Goal: Task Accomplishment & Management: Use online tool/utility

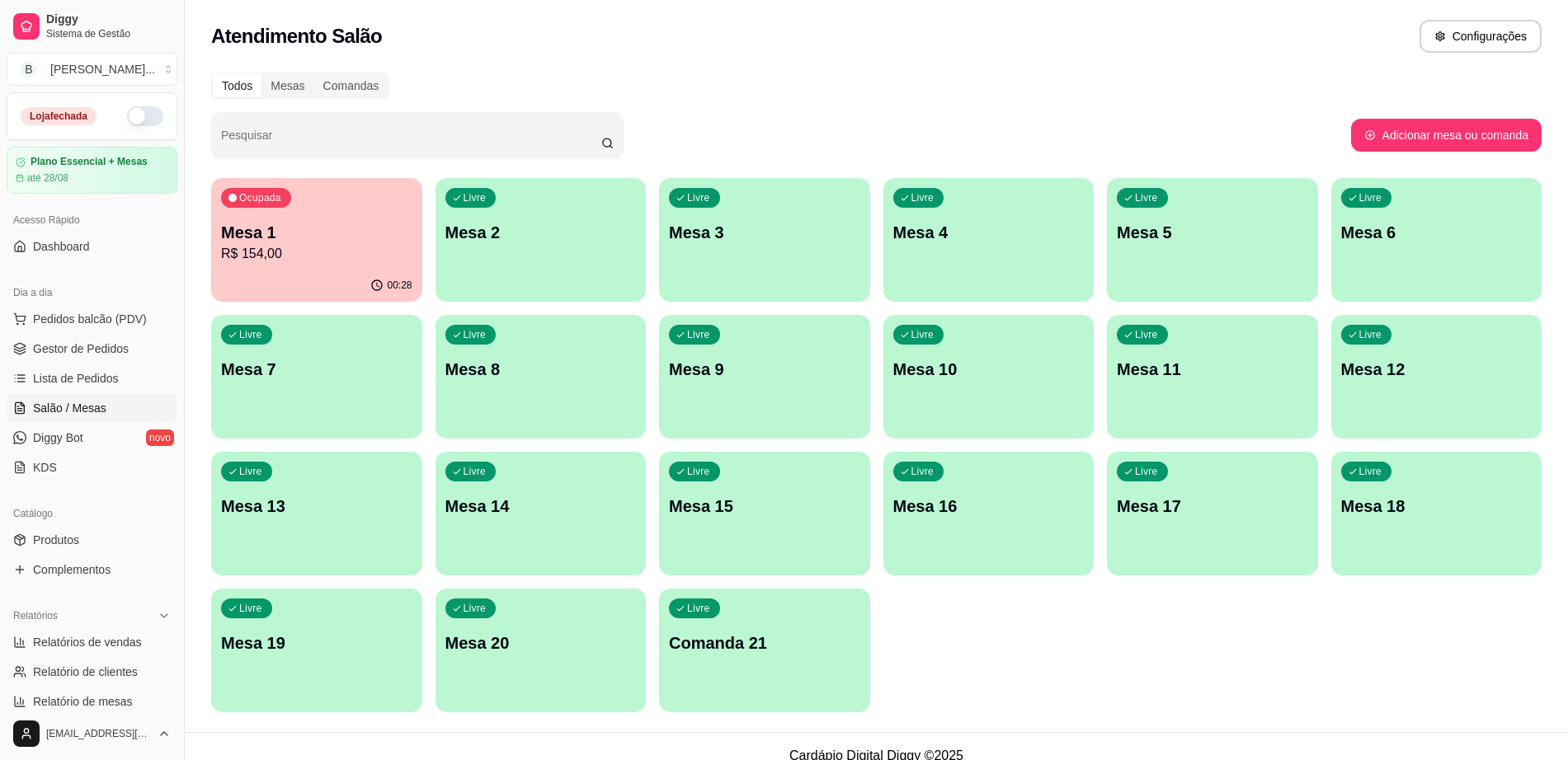
click at [336, 251] on p "R$ 154,00" at bounding box center [317, 254] width 192 height 20
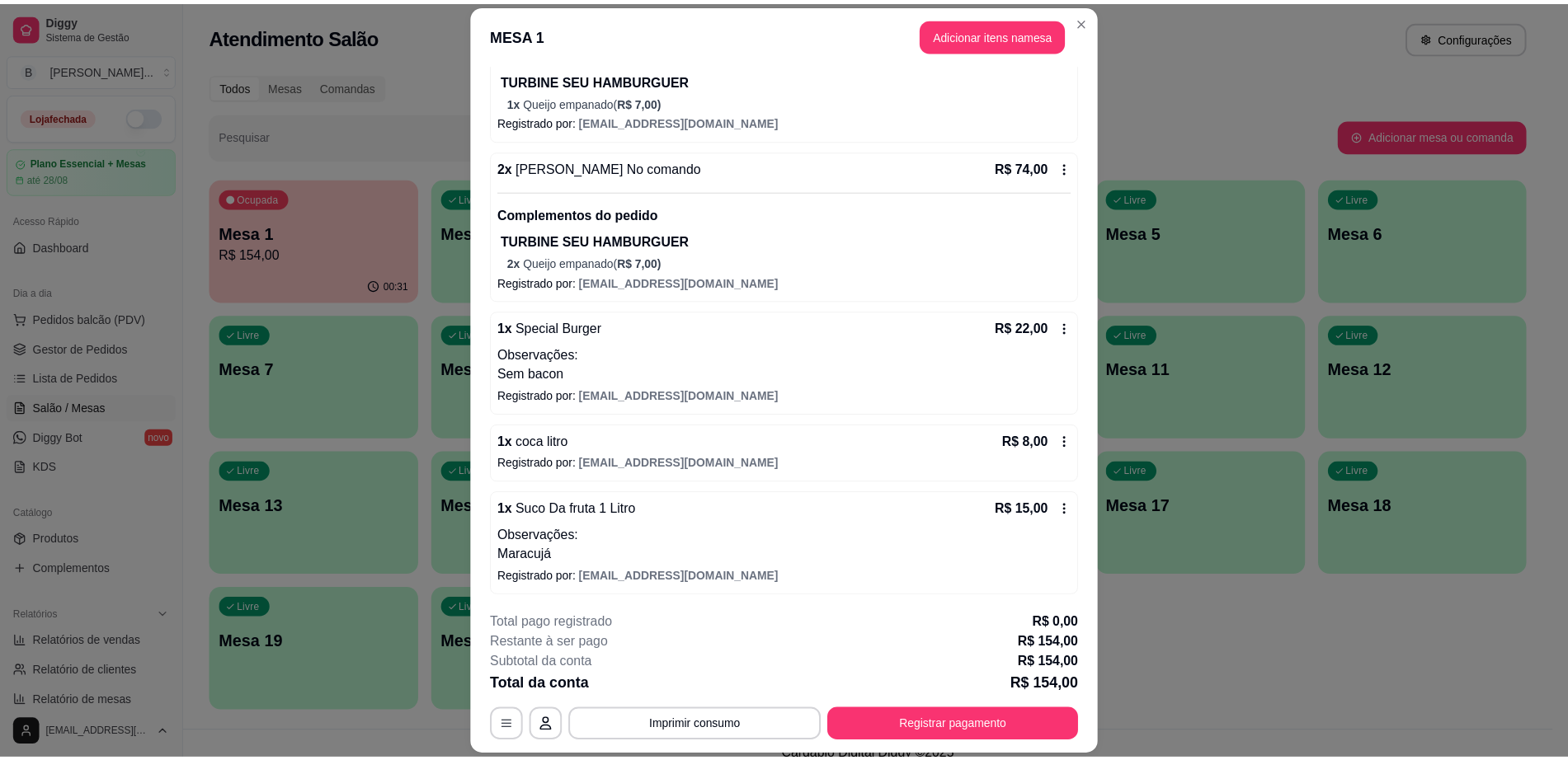
scroll to position [231, 0]
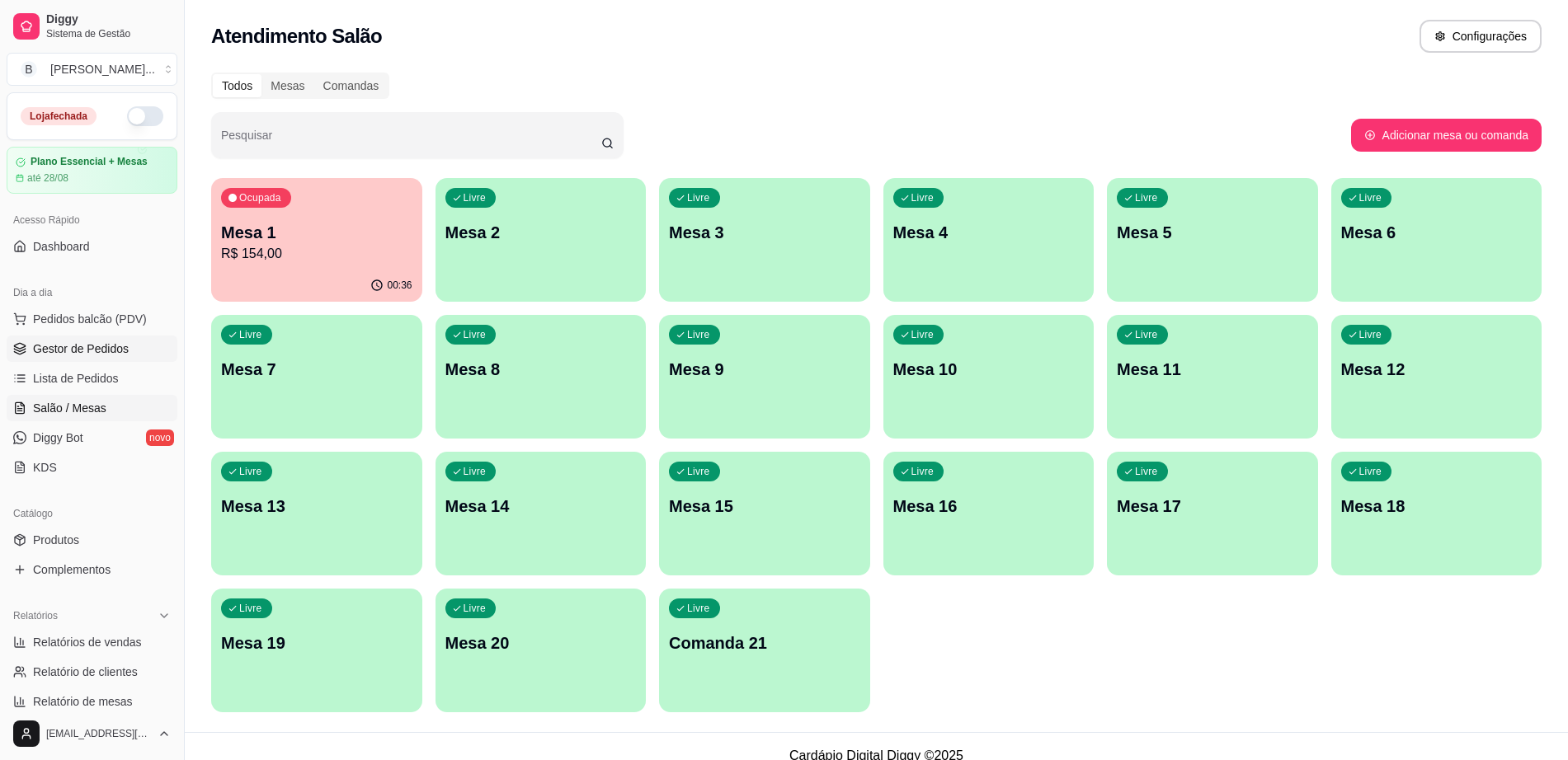
click at [81, 345] on span "Gestor de Pedidos" at bounding box center [81, 349] width 96 height 17
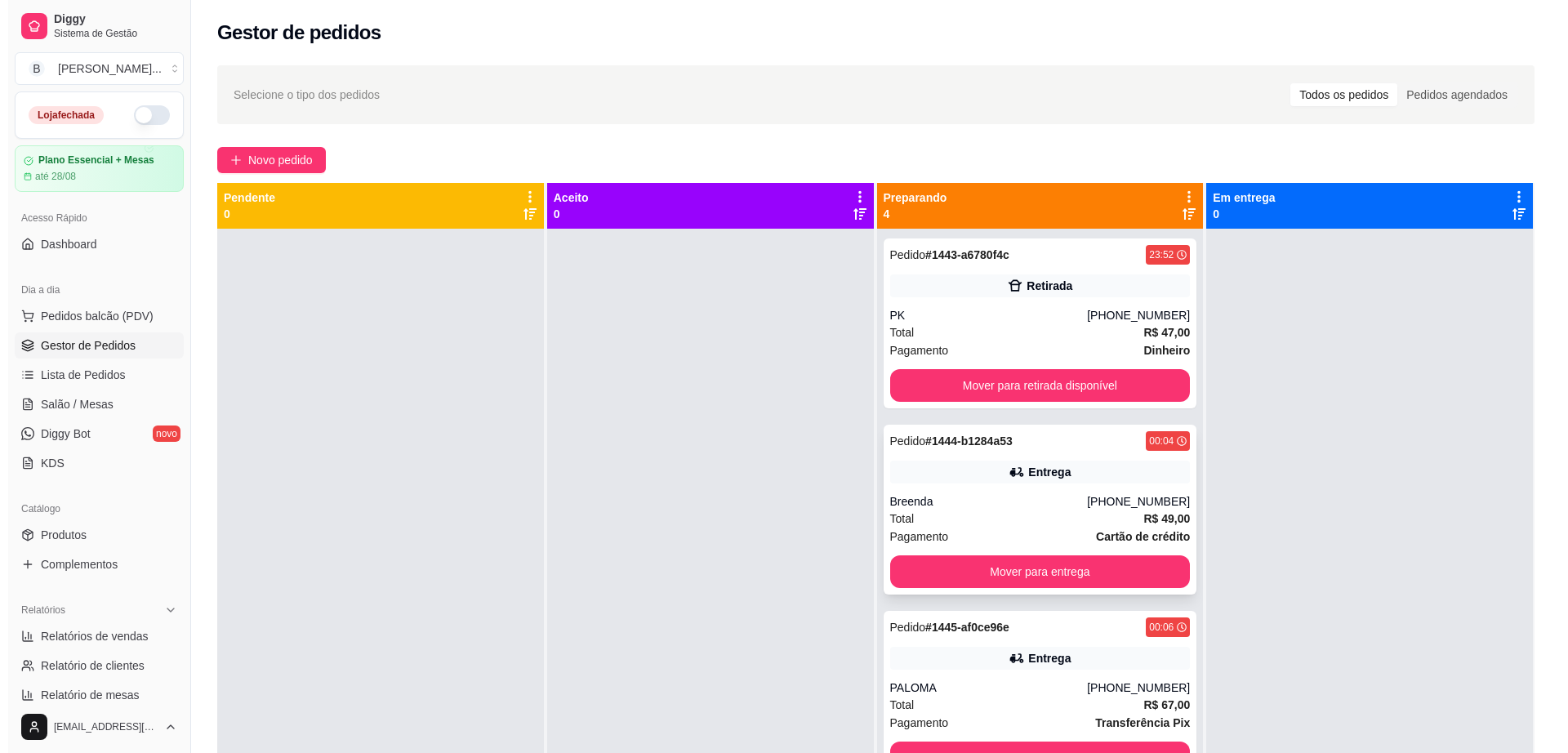
scroll to position [8, 0]
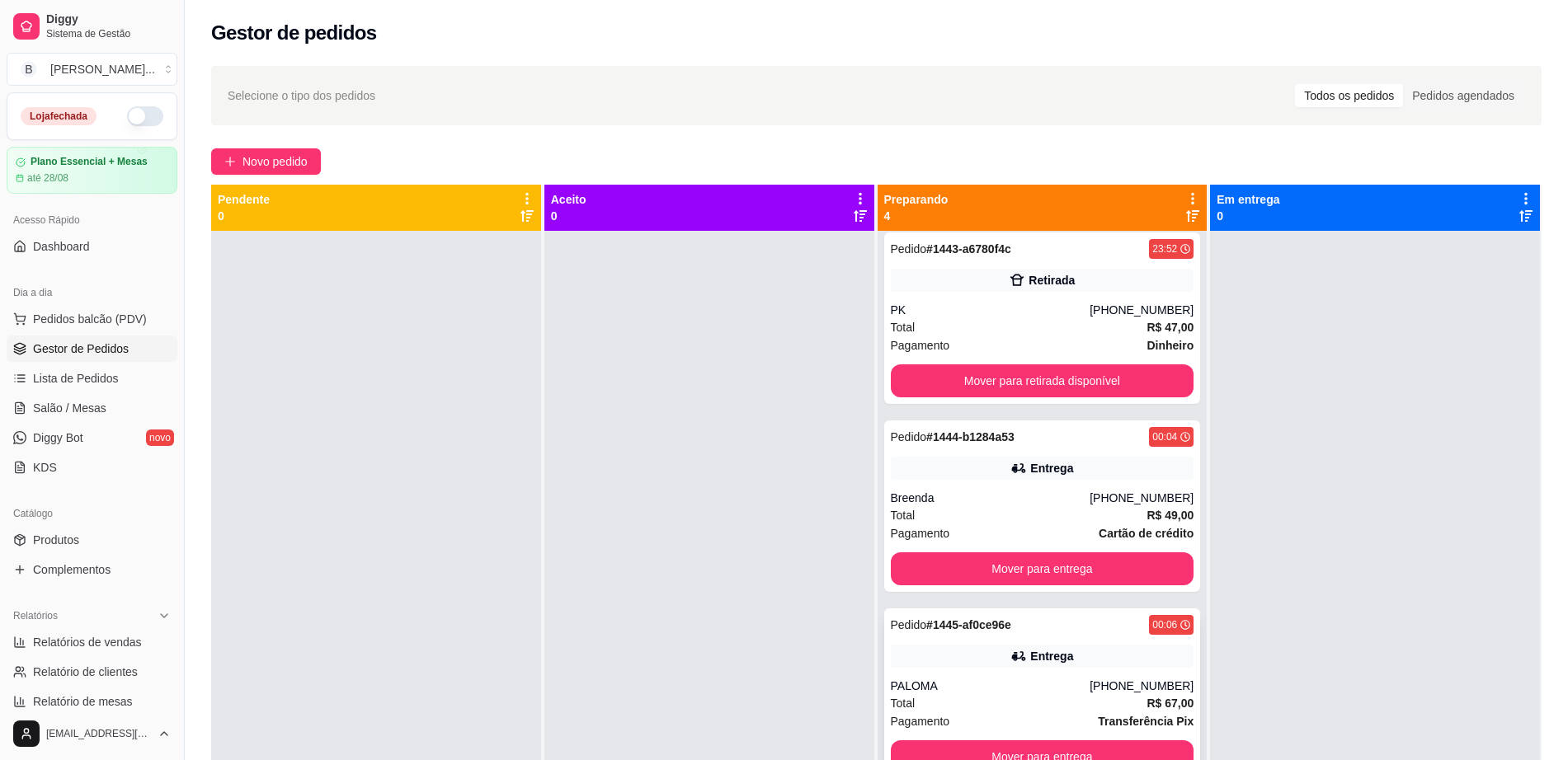
click at [984, 682] on div "PALOMA" at bounding box center [991, 686] width 200 height 17
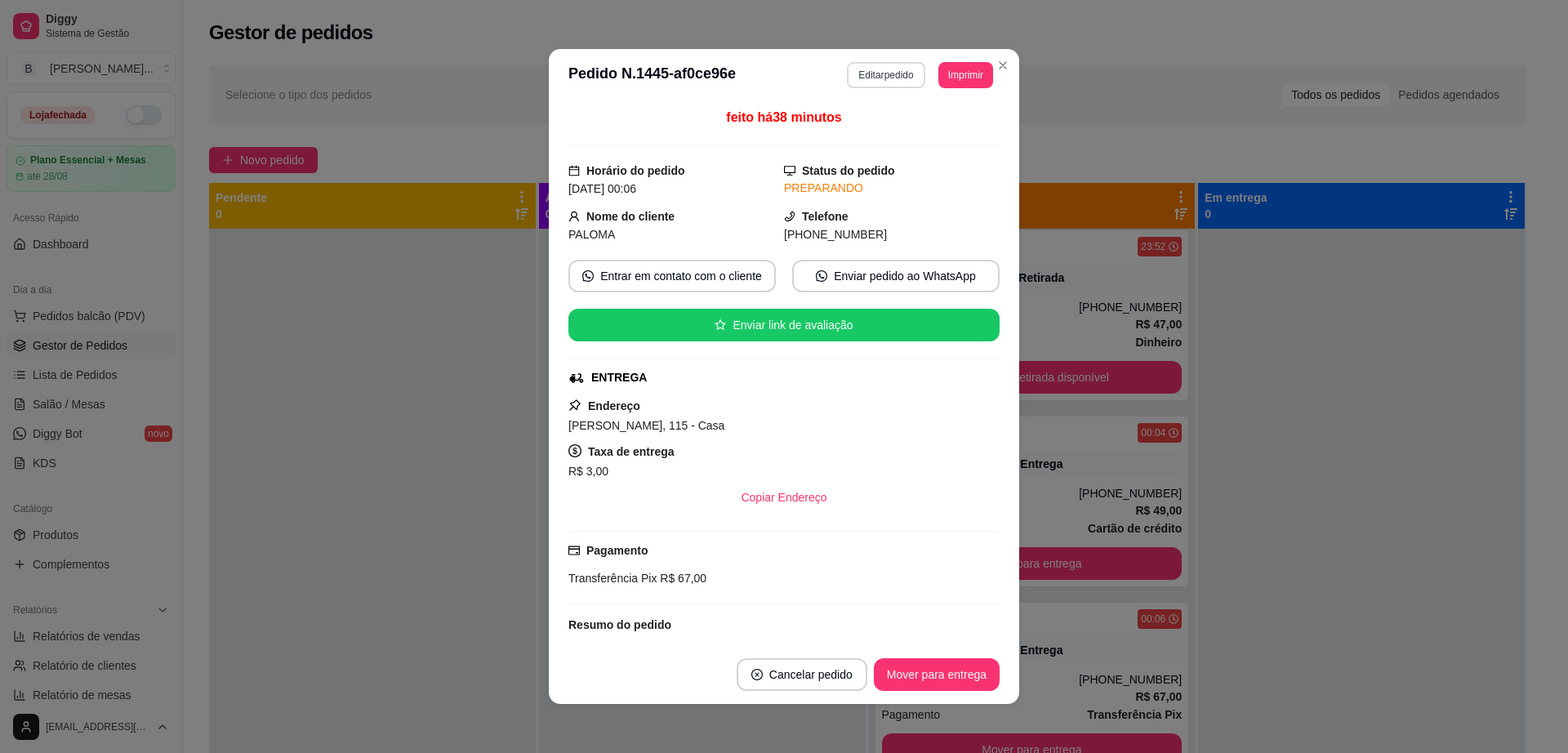
click at [859, 72] on button "Editar pedido" at bounding box center [885, 75] width 77 height 26
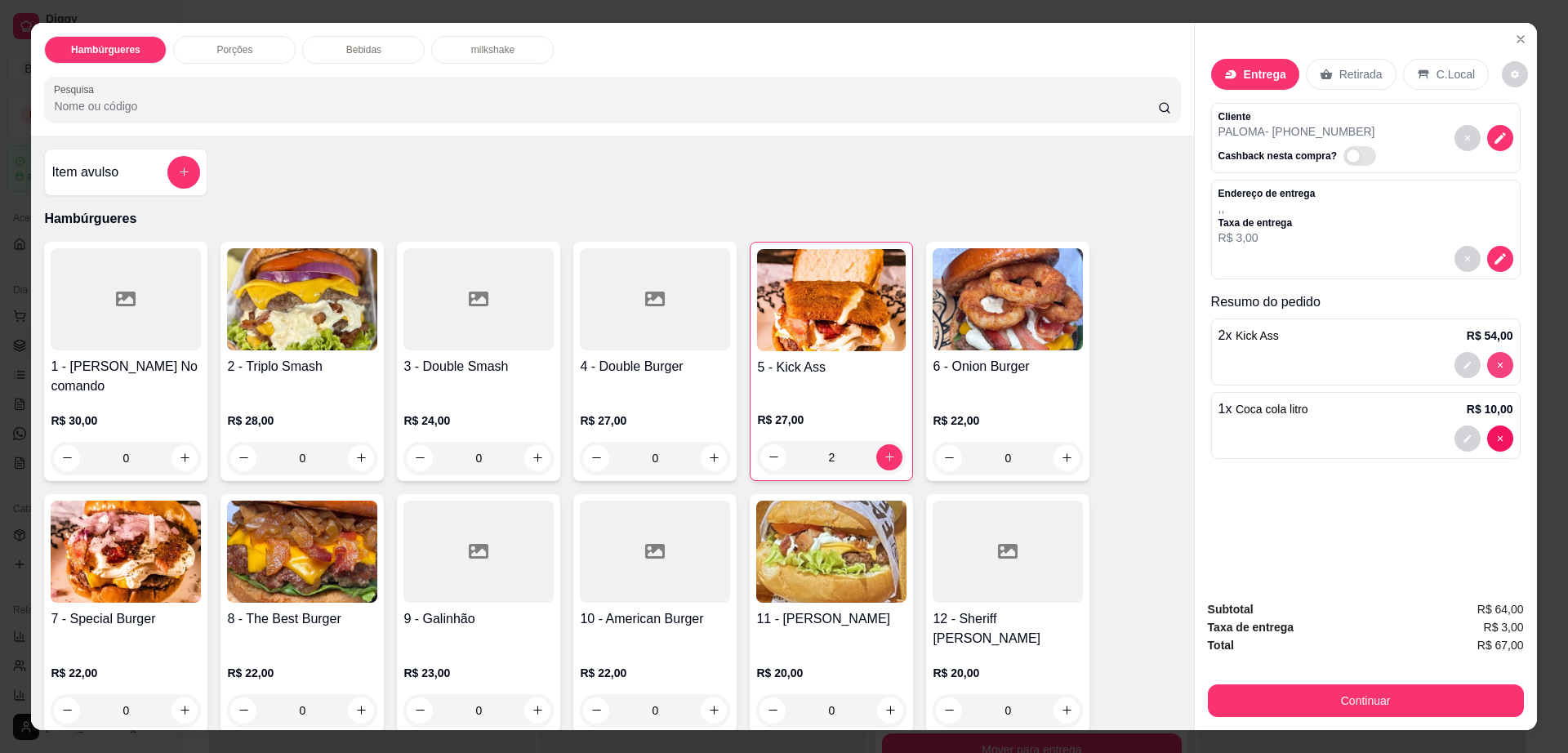
type input "0"
click at [283, 359] on h4 "2 - Triplo Smash" at bounding box center [302, 367] width 151 height 20
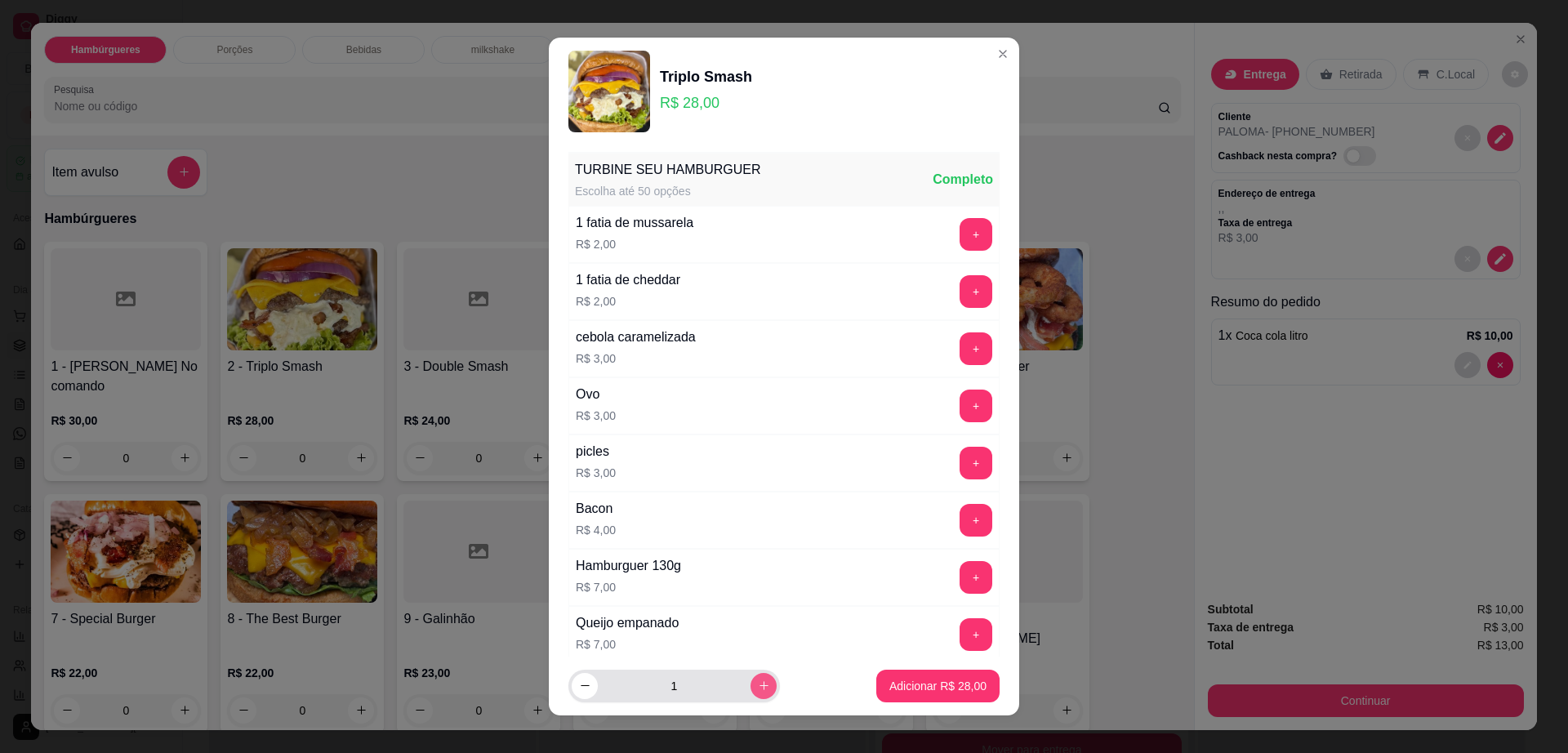
click at [758, 684] on icon "increase-product-quantity" at bounding box center [764, 686] width 12 height 12
type input "2"
click at [893, 696] on button "Adicionar R$ 56,00" at bounding box center [937, 686] width 120 height 32
type input "2"
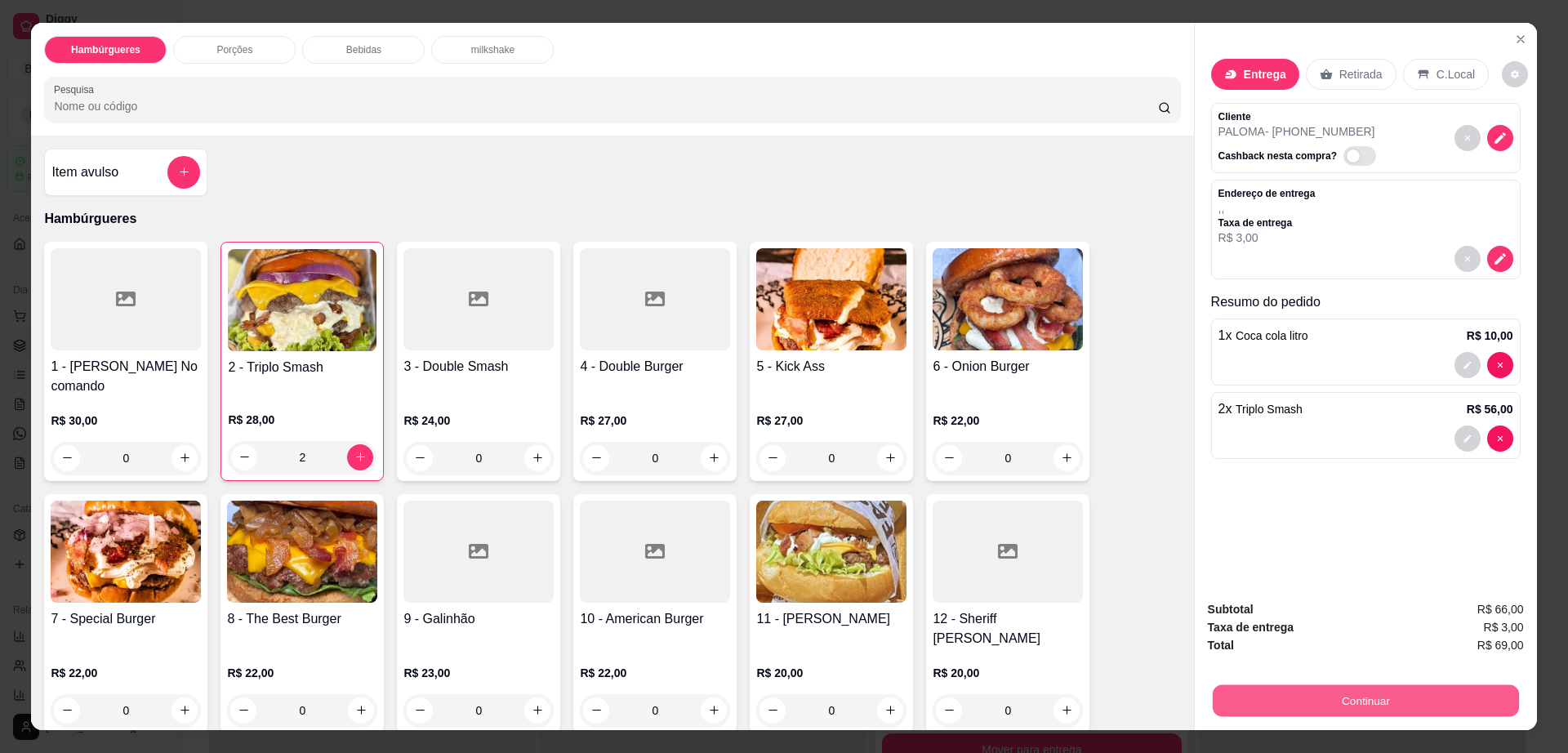
click at [1212, 702] on button "Continuar" at bounding box center [1365, 701] width 306 height 32
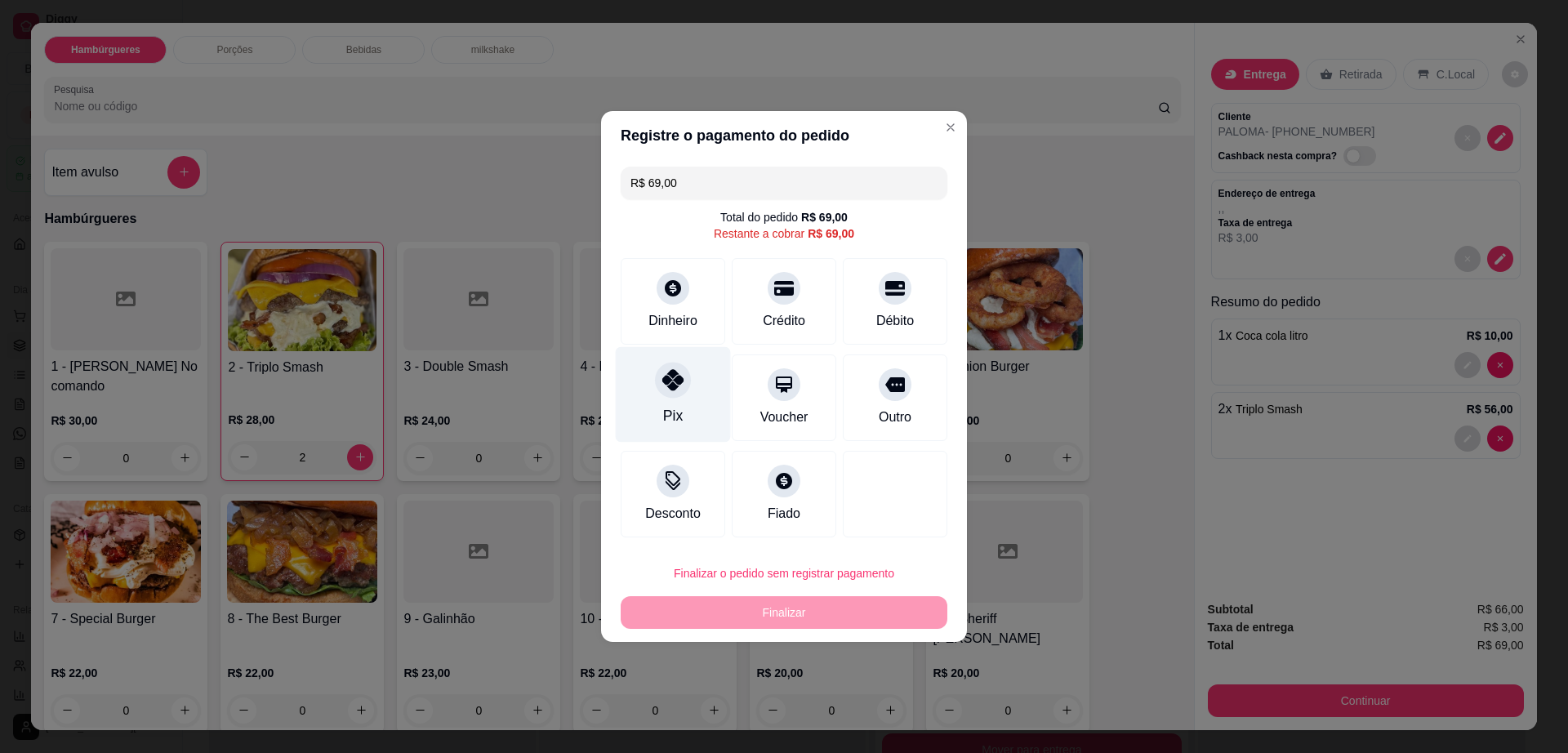
click at [665, 387] on icon at bounding box center [673, 380] width 22 height 22
type input "R$ 0,00"
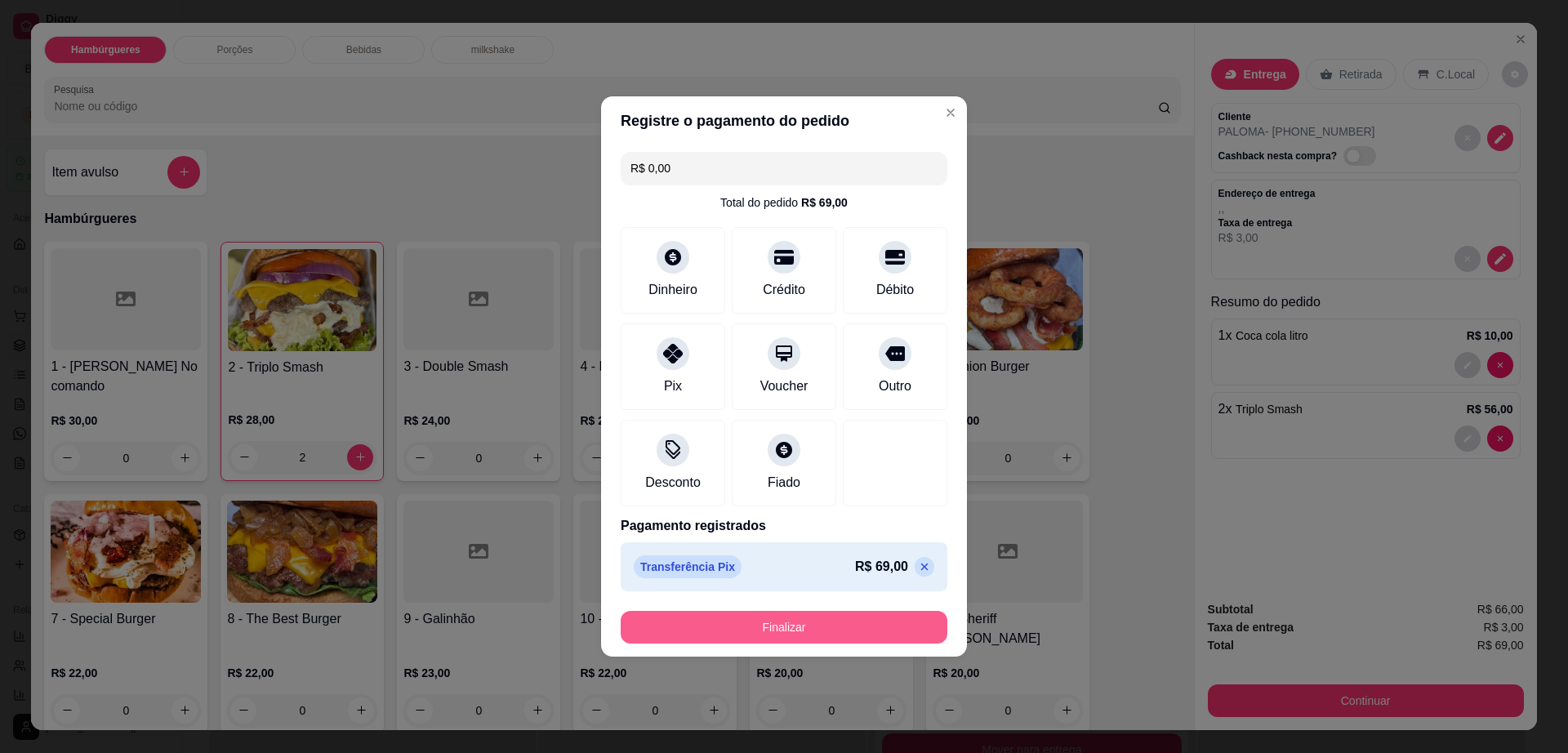
click at [762, 616] on button "Finalizar" at bounding box center [784, 627] width 327 height 32
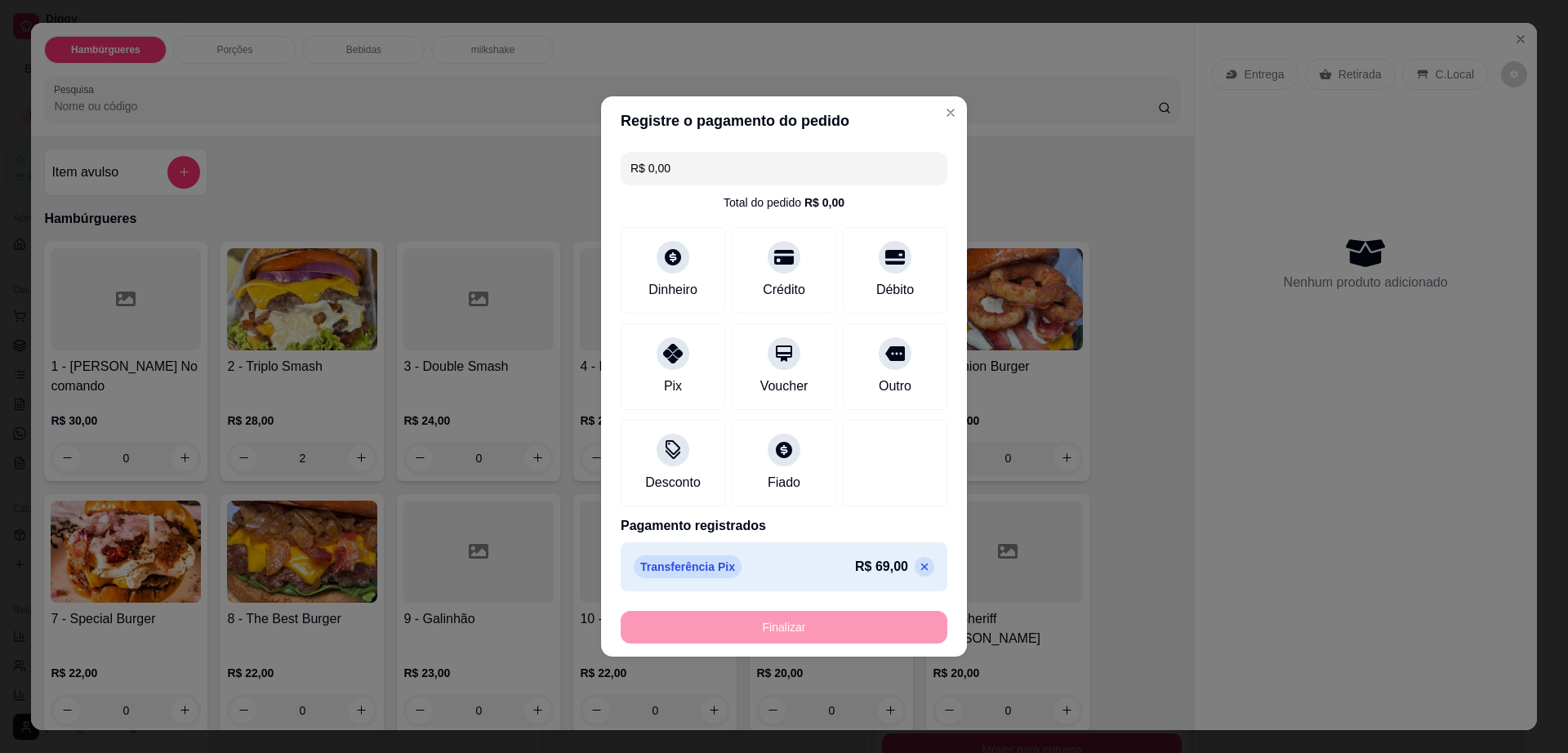
type input "0"
type input "-R$ 69,00"
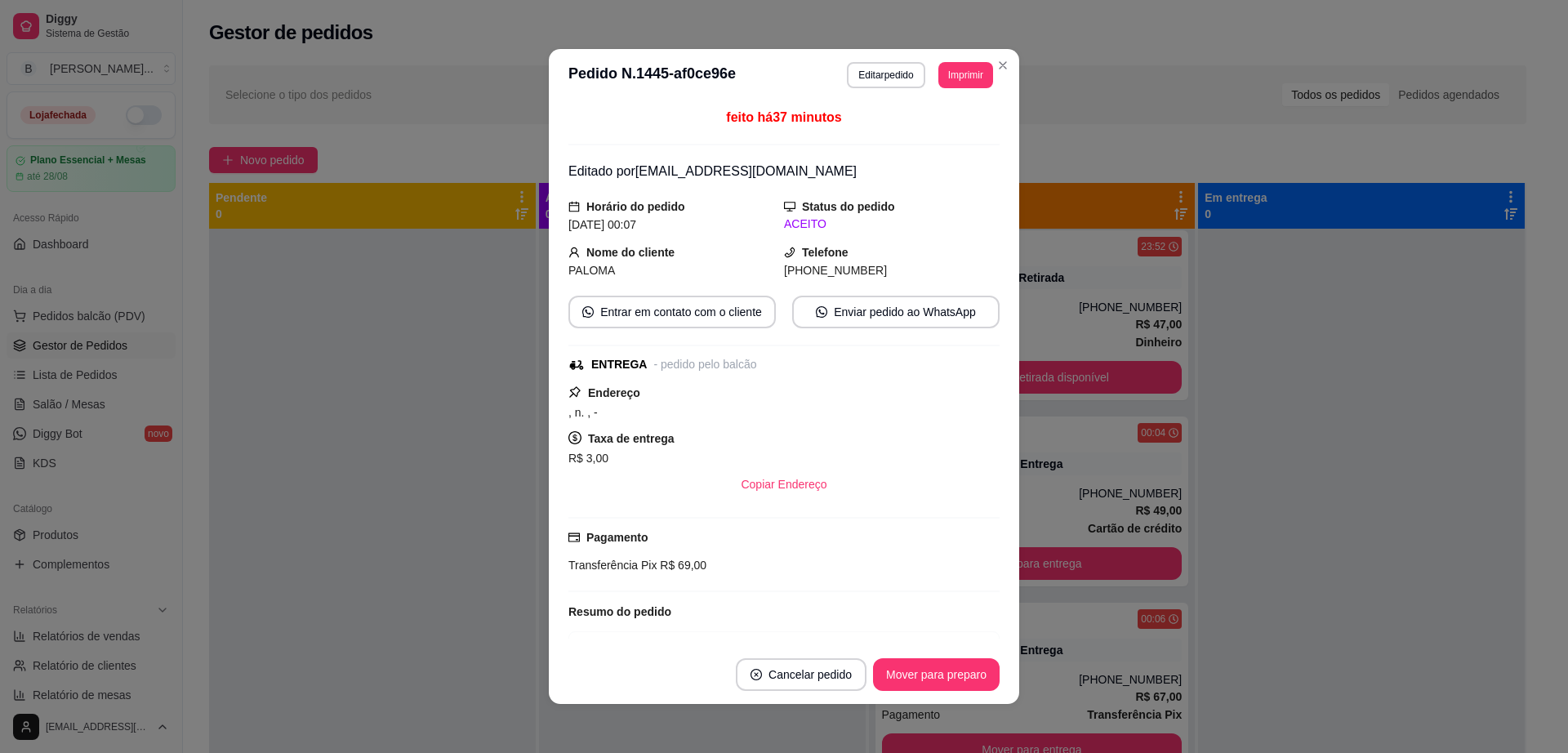
scroll to position [0, 0]
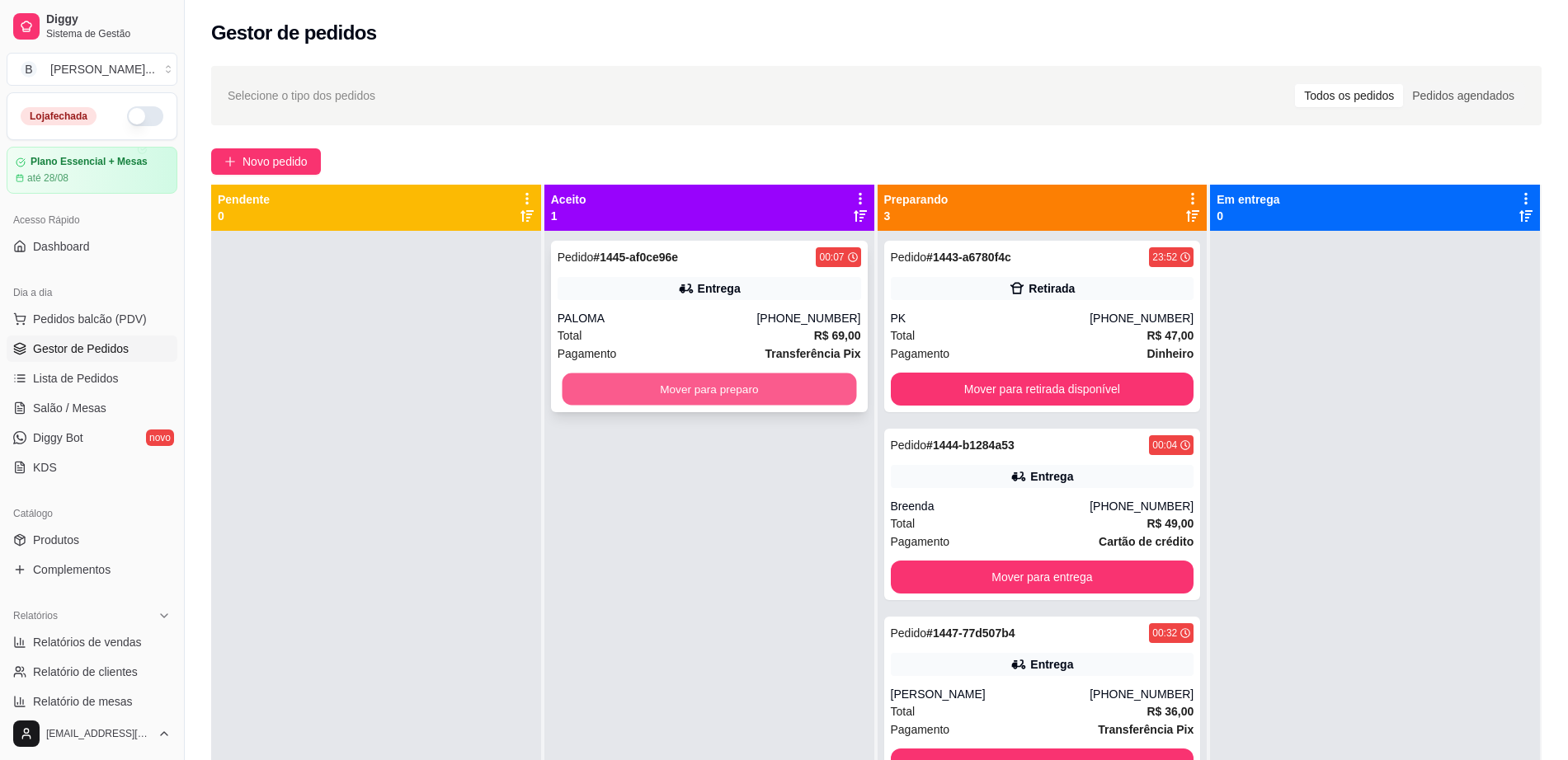
click at [605, 389] on button "Mover para preparo" at bounding box center [709, 390] width 294 height 32
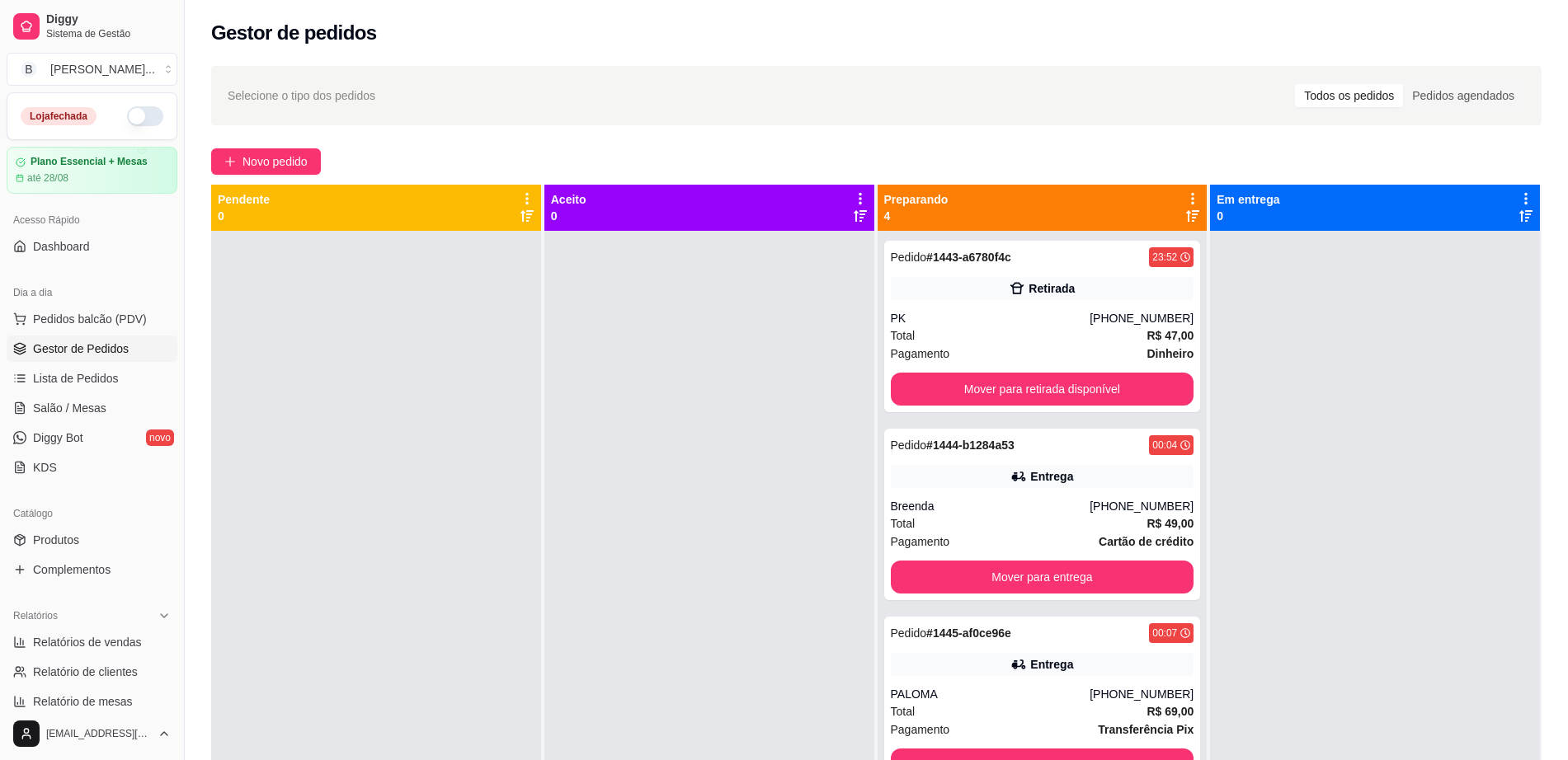
click at [605, 389] on div at bounding box center [709, 611] width 330 height 760
click at [1038, 573] on button "Mover para entrega" at bounding box center [1042, 578] width 294 height 32
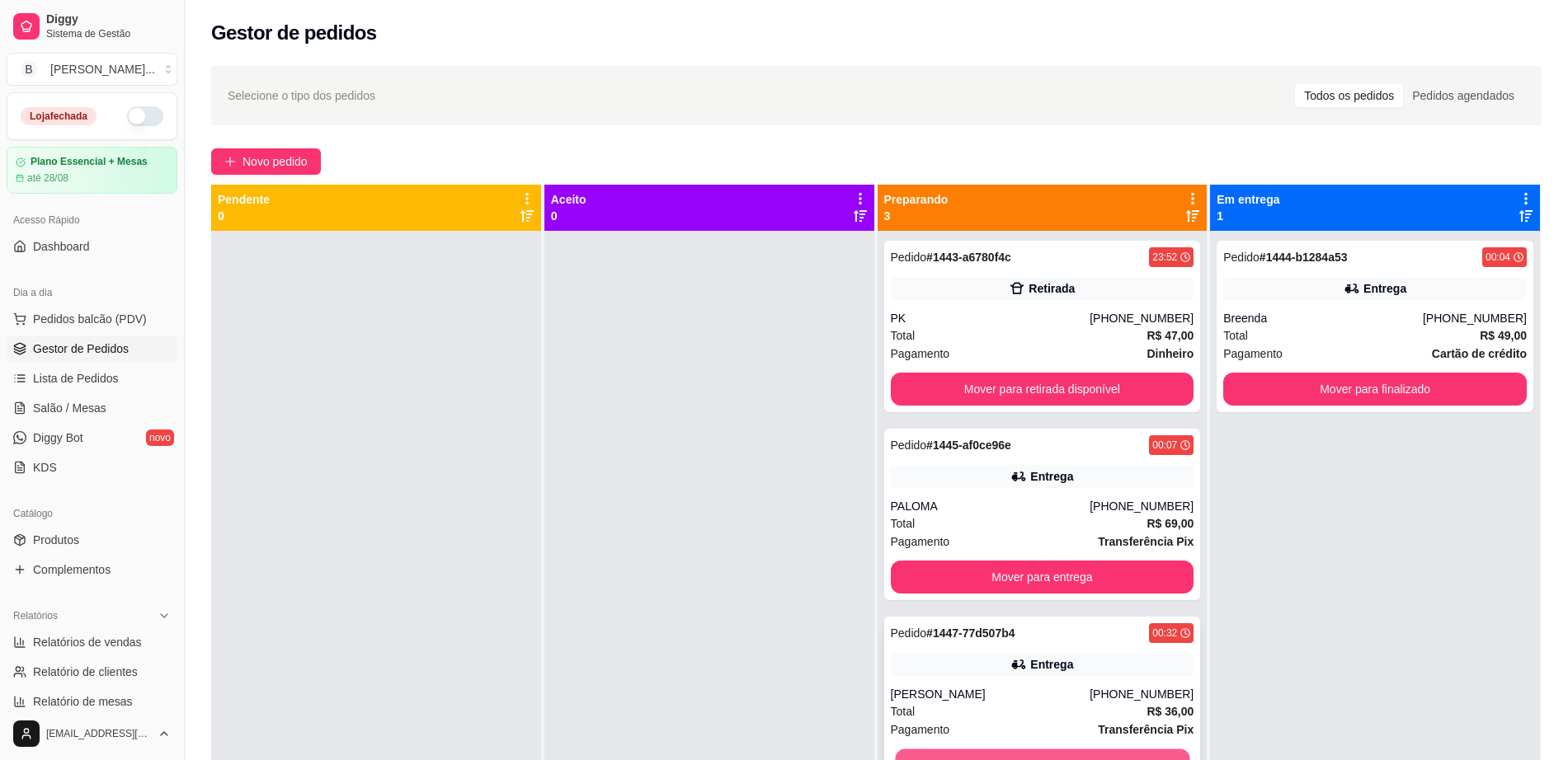
click at [1036, 749] on button "Mover para entrega" at bounding box center [1042, 765] width 294 height 32
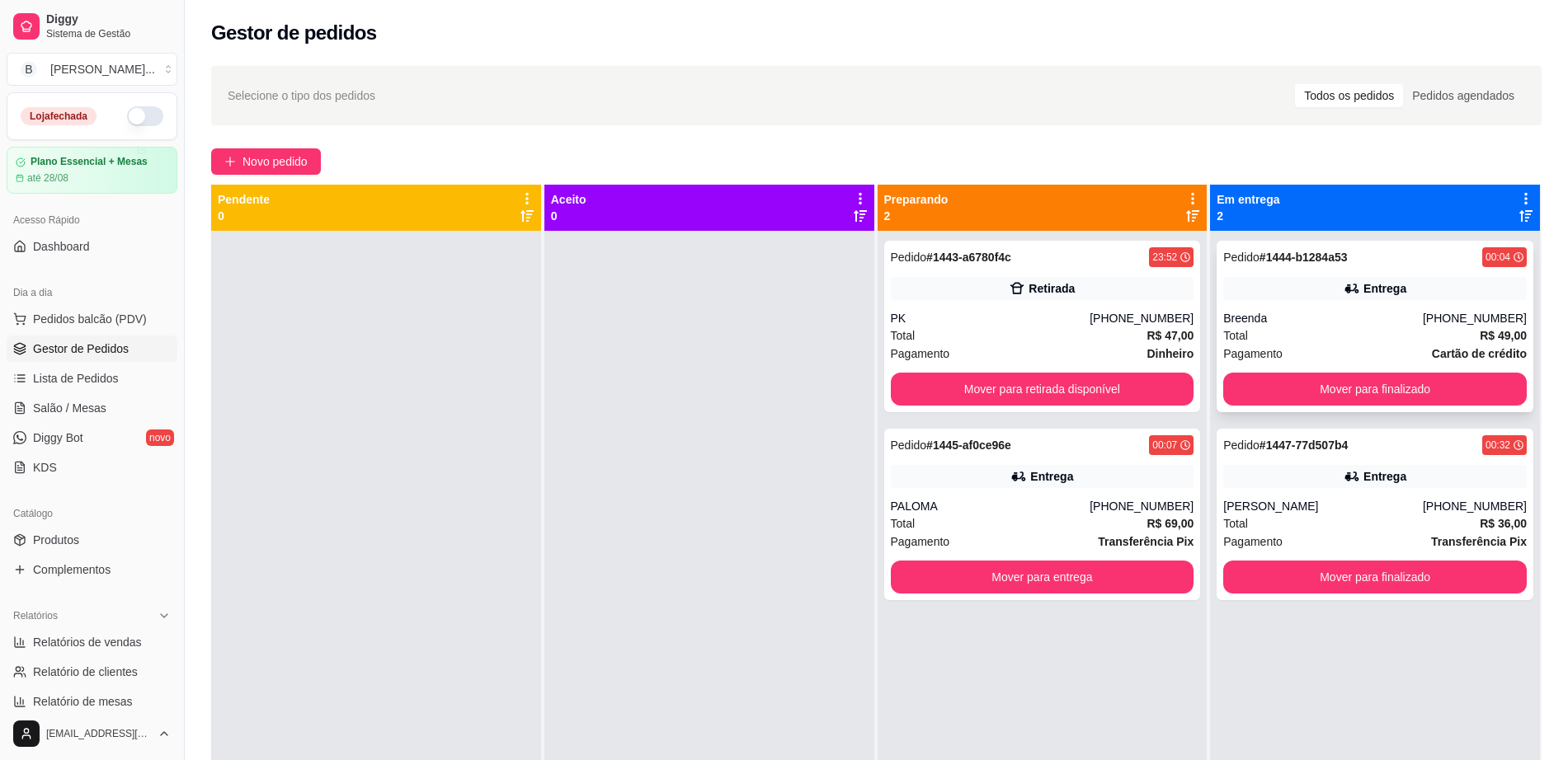
click at [1297, 370] on div "Pedido # 1444-b1284a53 00:04 Entrega Breenda [PHONE_NUMBER] Total R$ 49,00 Paga…" at bounding box center [1375, 327] width 317 height 171
click at [1296, 390] on button "Mover para finalizado" at bounding box center [1376, 390] width 294 height 32
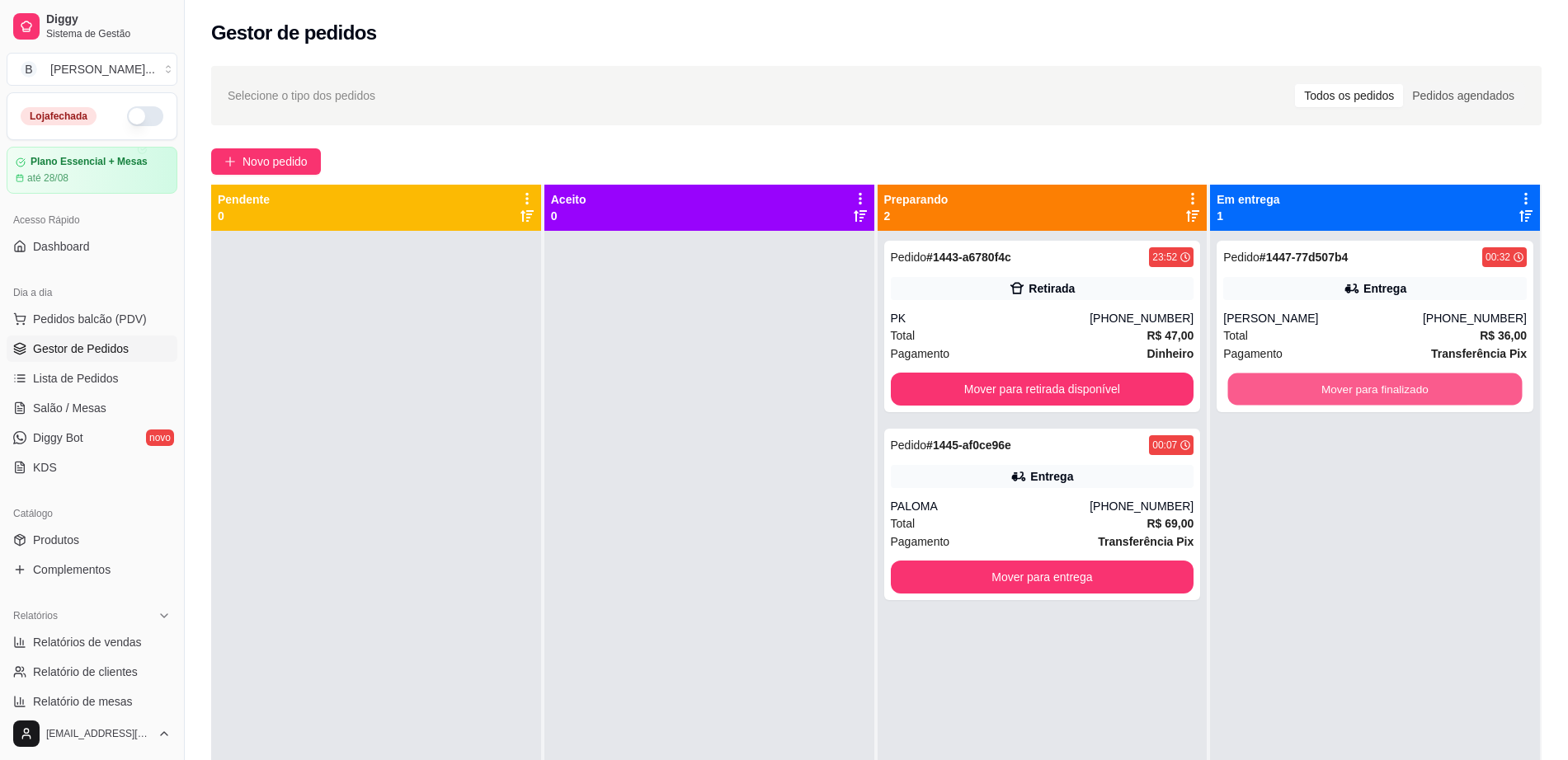
click at [1296, 390] on button "Mover para finalizado" at bounding box center [1376, 390] width 294 height 32
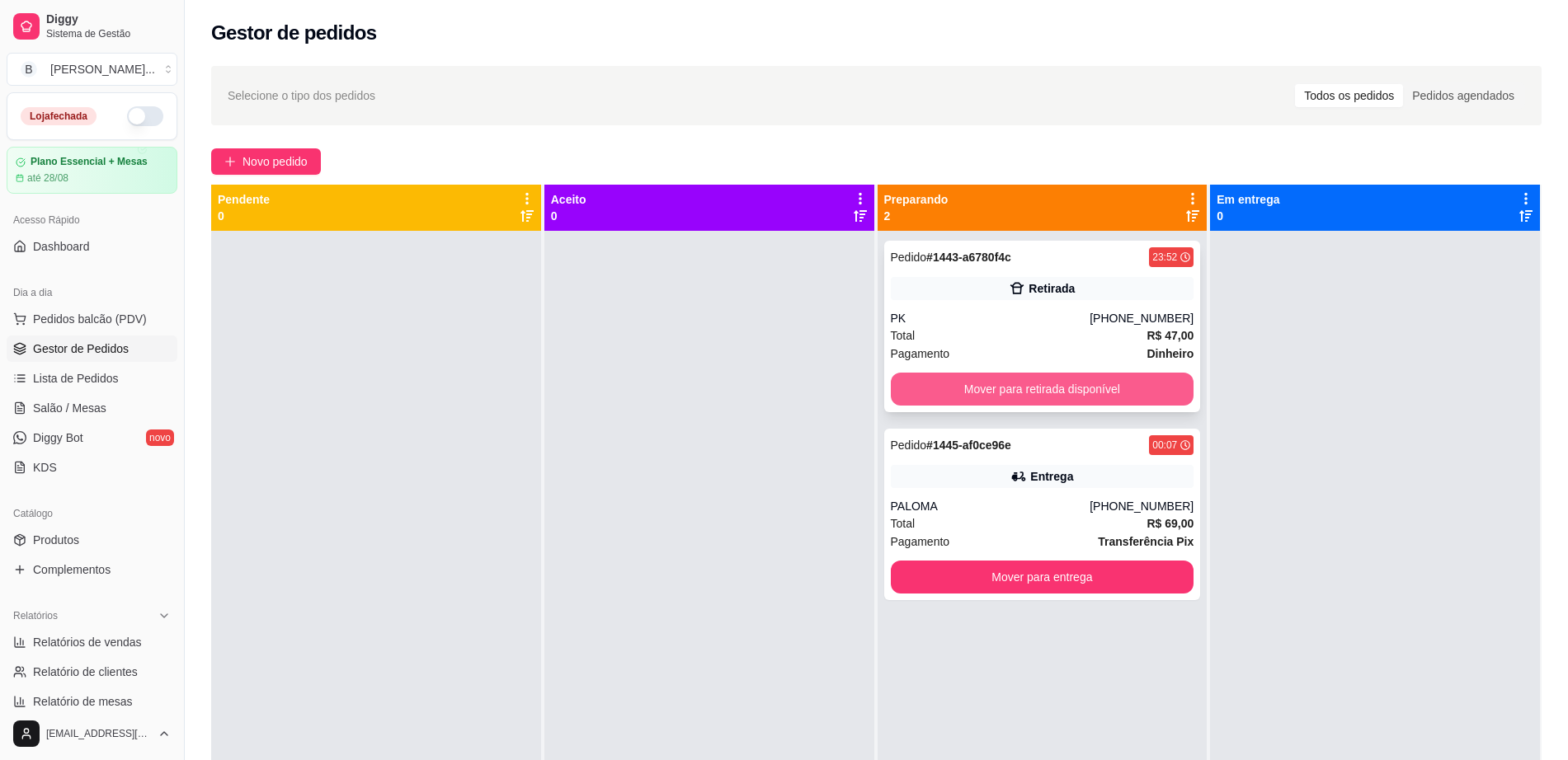
click at [976, 386] on button "Mover para retirada disponível" at bounding box center [1042, 389] width 303 height 33
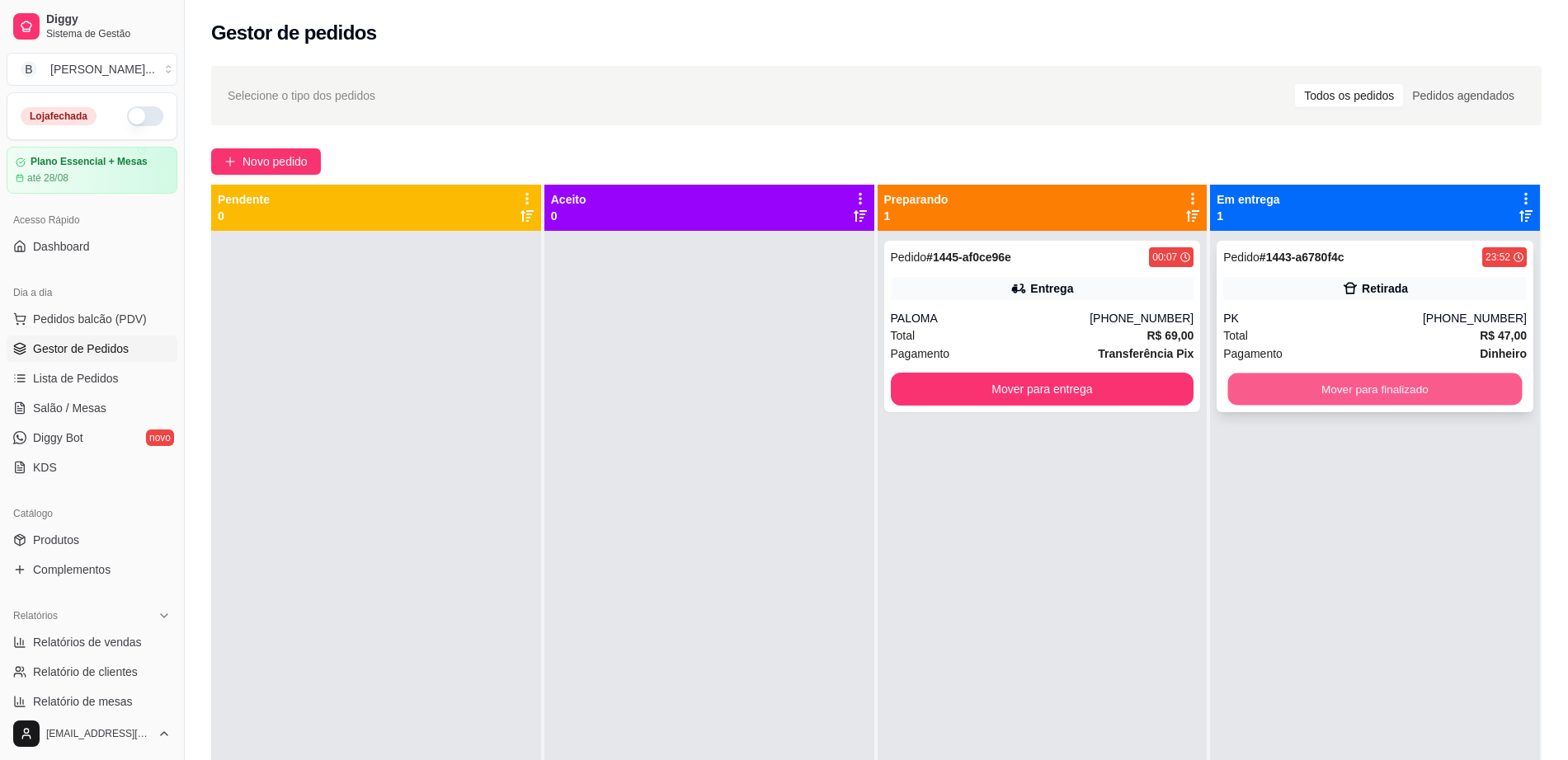
click at [1302, 389] on button "Mover para finalizado" at bounding box center [1376, 390] width 294 height 32
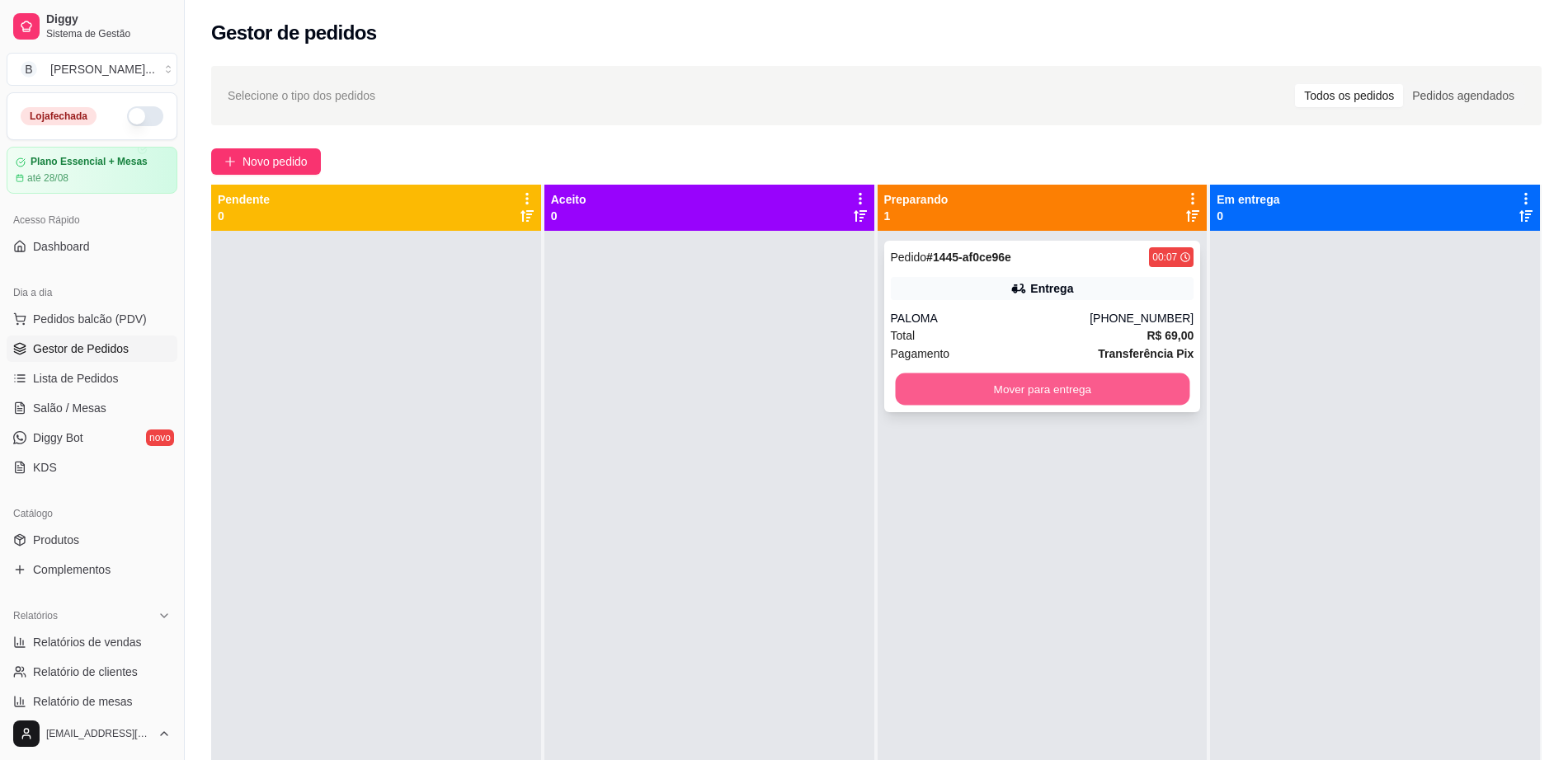
click at [924, 391] on button "Mover para entrega" at bounding box center [1042, 390] width 294 height 32
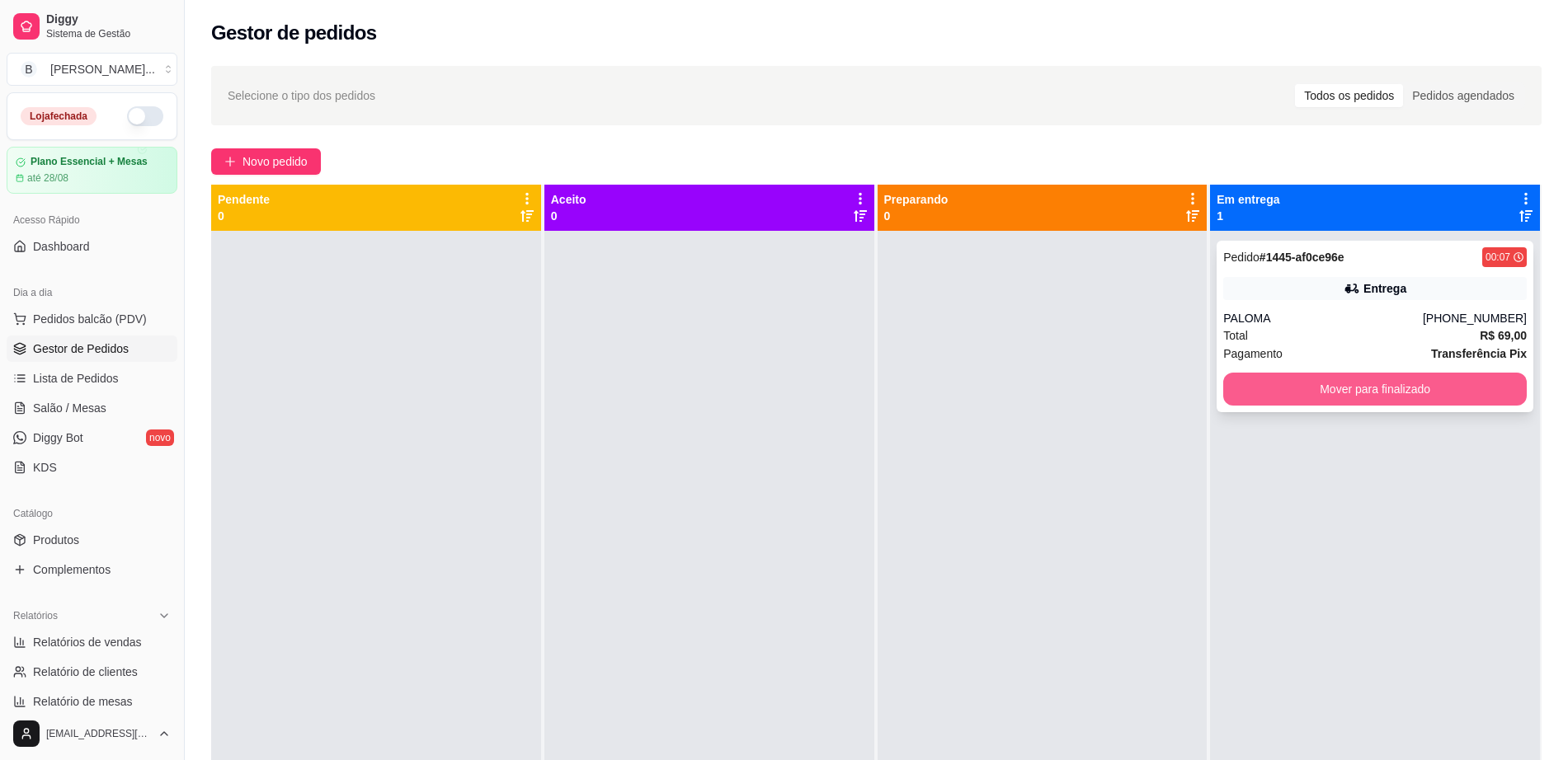
click at [1252, 398] on button "Mover para finalizado" at bounding box center [1375, 389] width 303 height 33
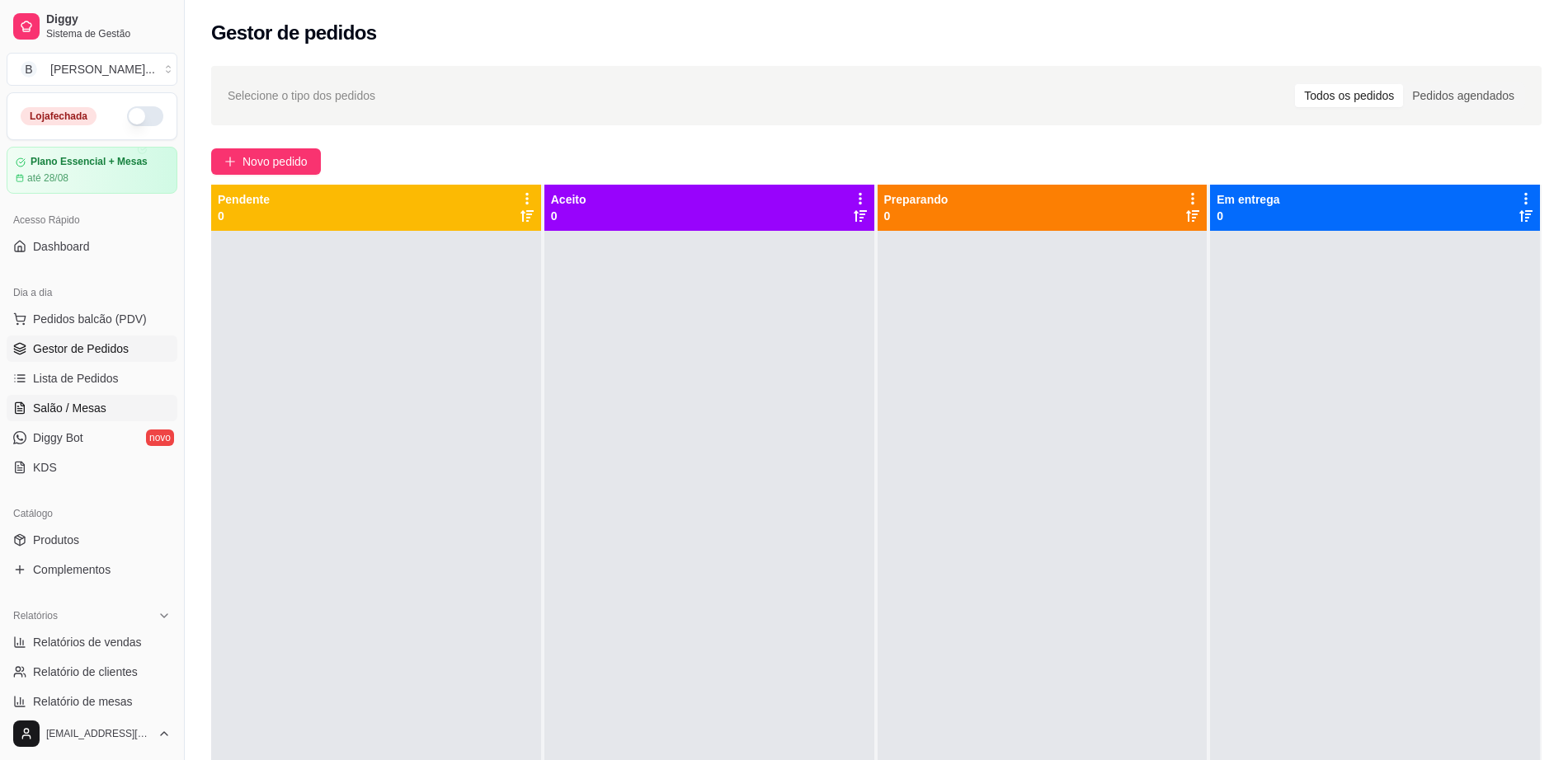
click at [77, 406] on span "Salão / Mesas" at bounding box center [69, 408] width 73 height 17
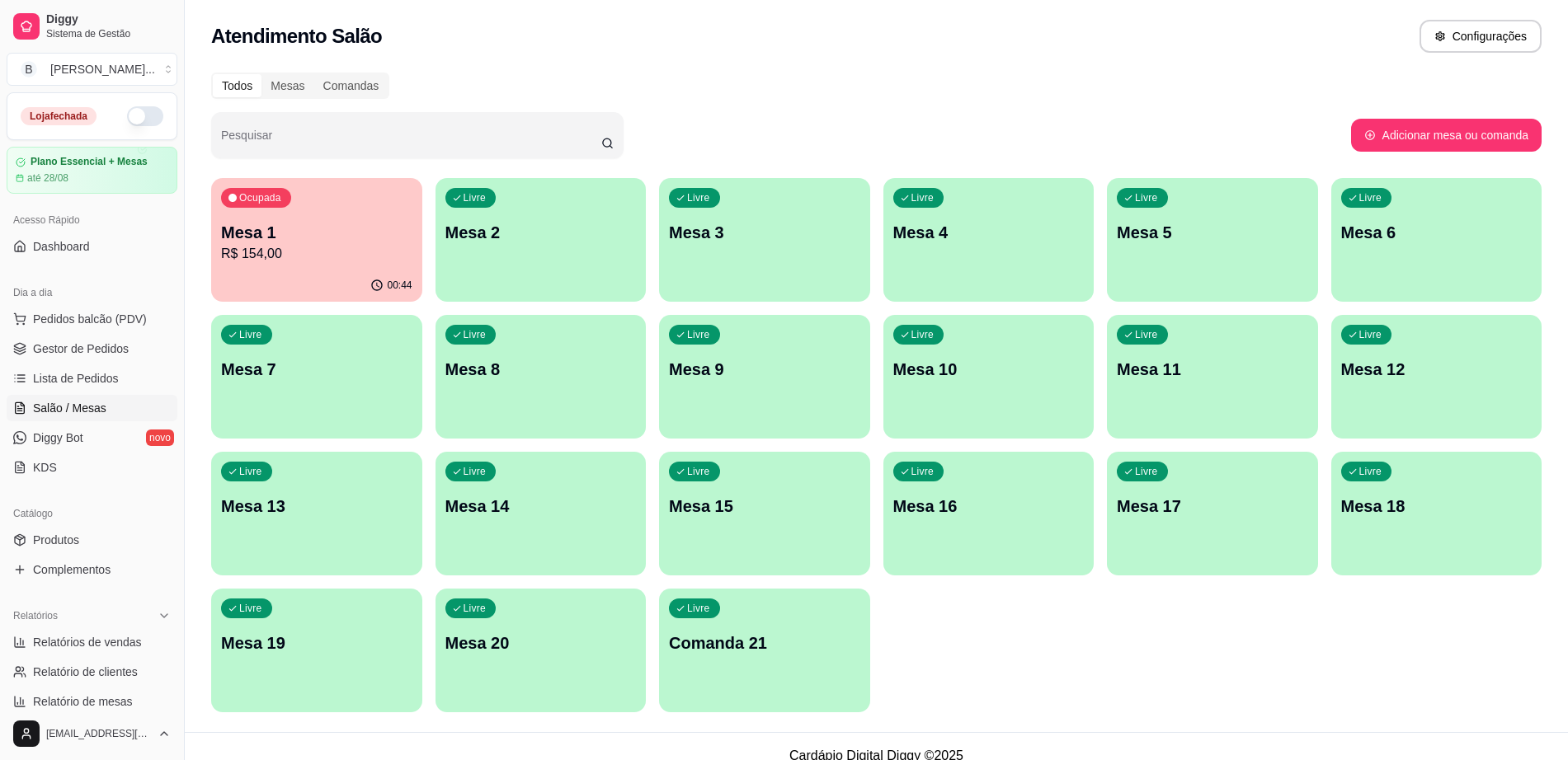
click at [322, 260] on p "R$ 154,00" at bounding box center [317, 254] width 192 height 20
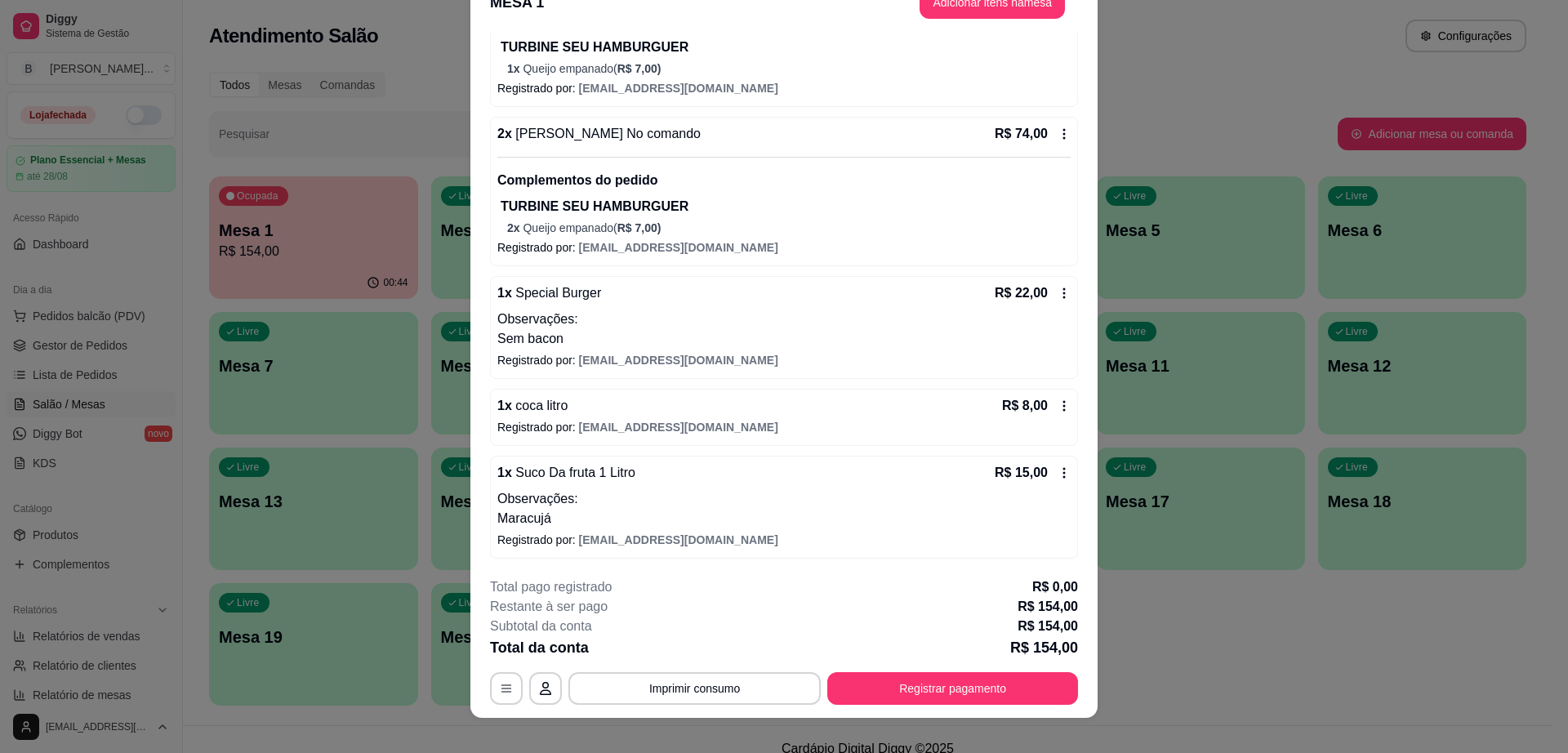
scroll to position [48, 0]
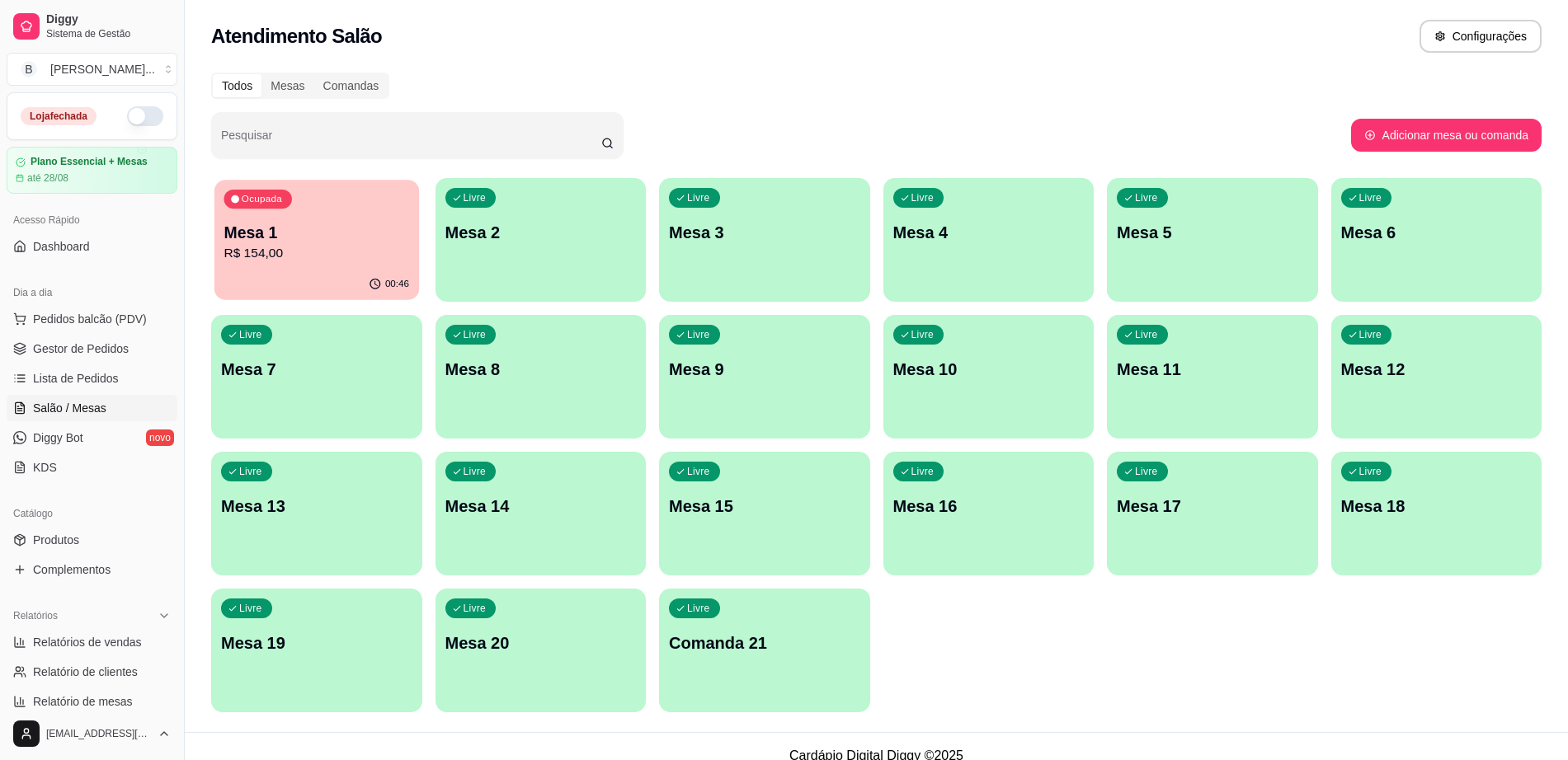
click at [353, 275] on div "00:46" at bounding box center [316, 284] width 204 height 31
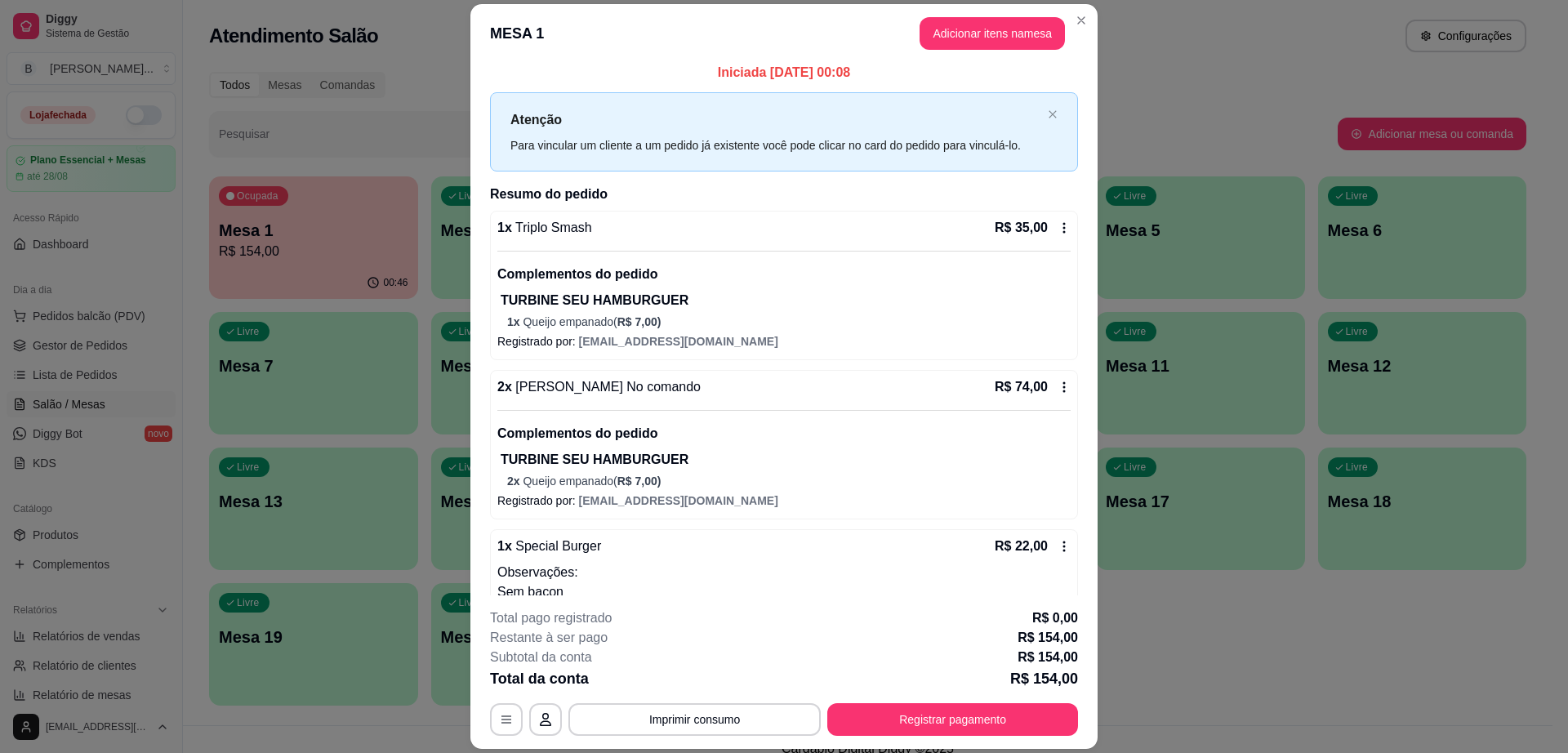
scroll to position [0, 0]
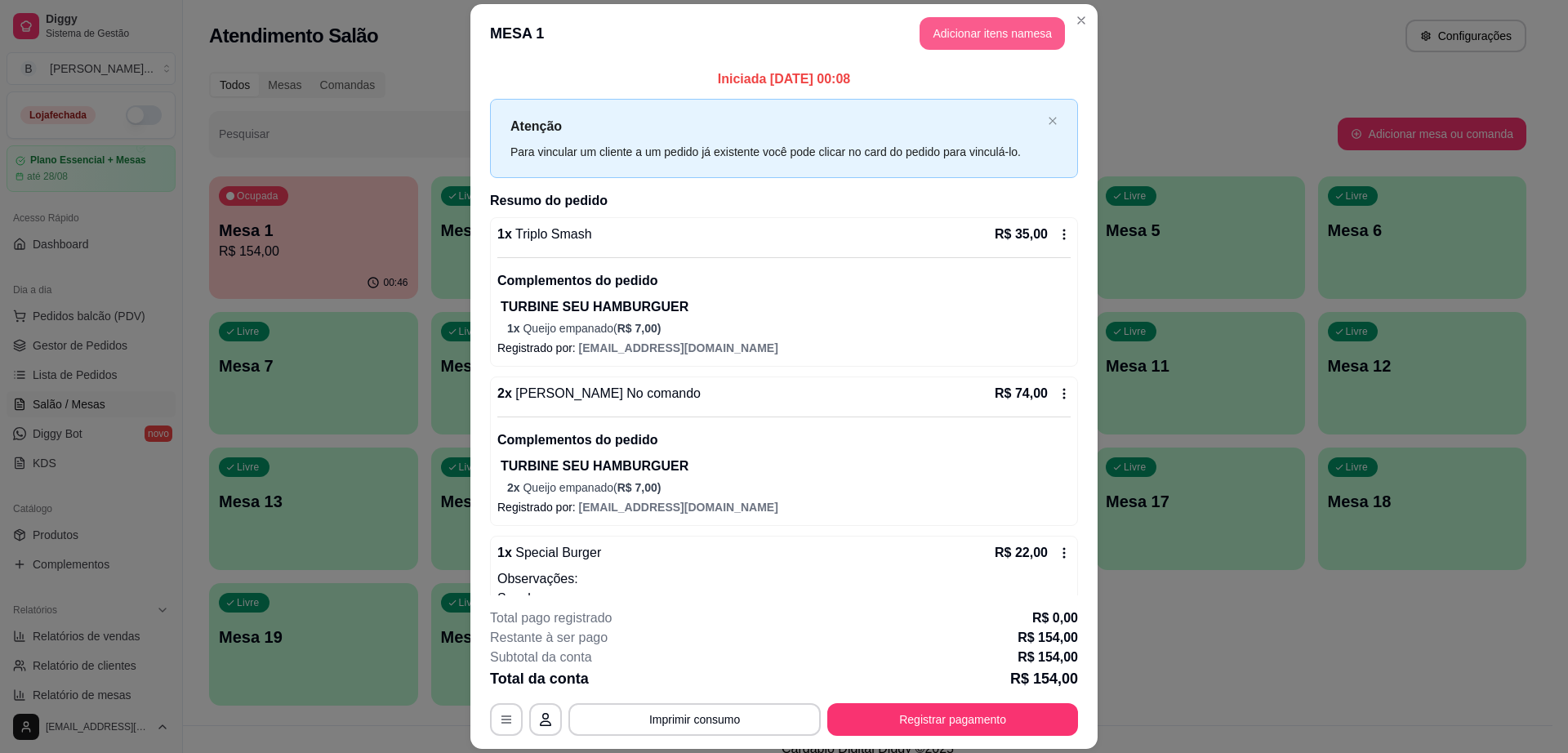
click at [941, 24] on button "Adicionar itens na mesa" at bounding box center [992, 33] width 146 height 32
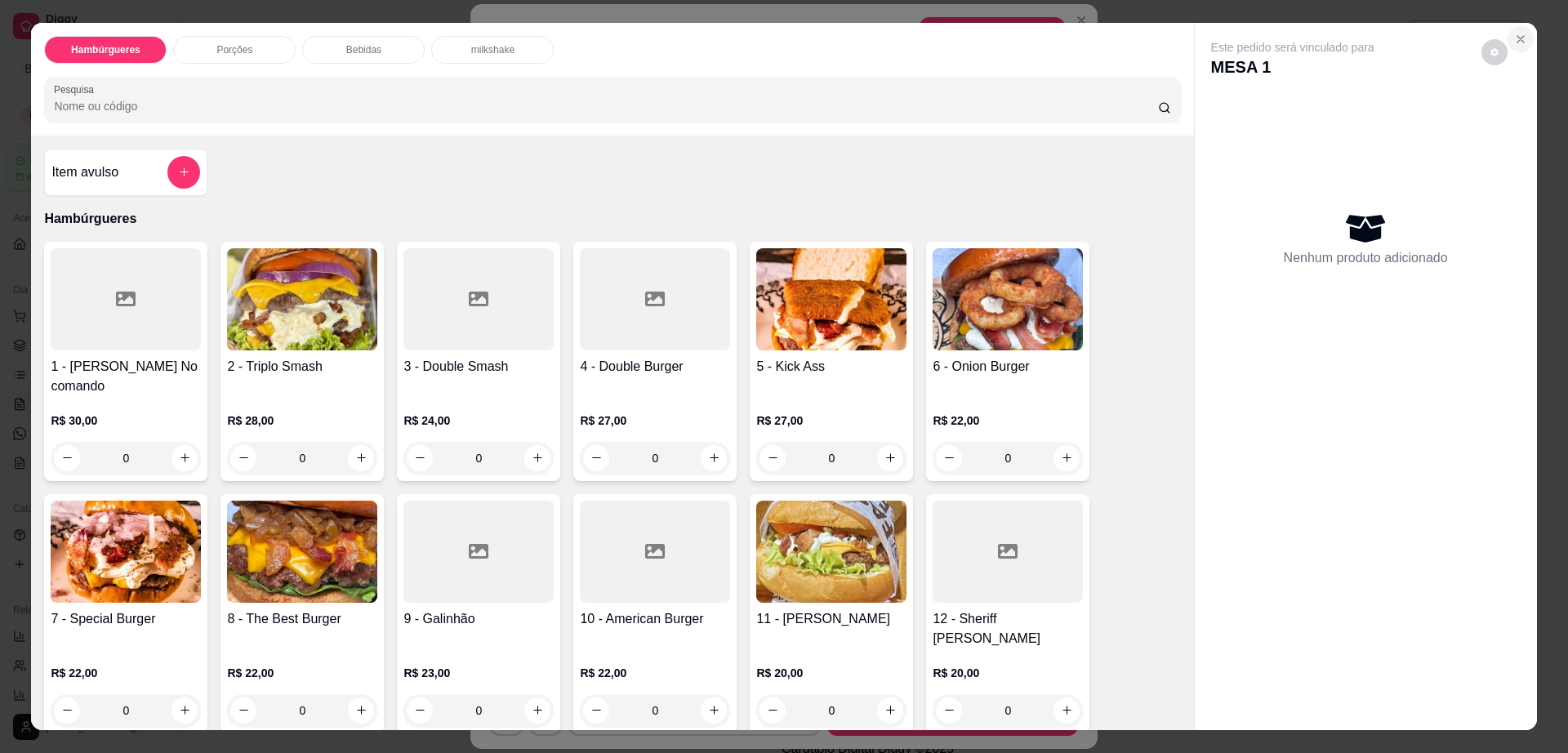
click at [1517, 37] on icon "Close" at bounding box center [1521, 39] width 7 height 7
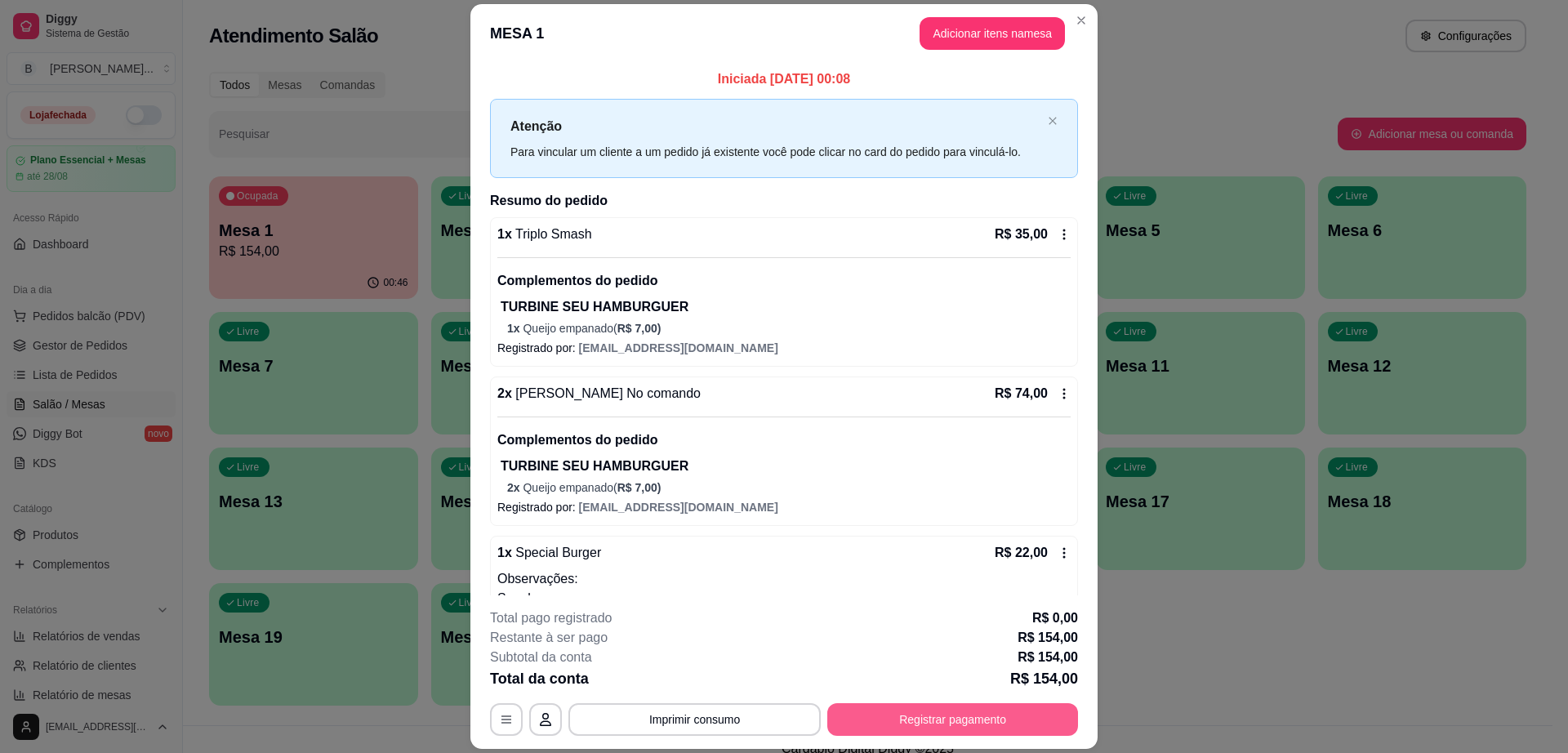
click at [942, 716] on button "Registrar pagamento" at bounding box center [952, 719] width 250 height 32
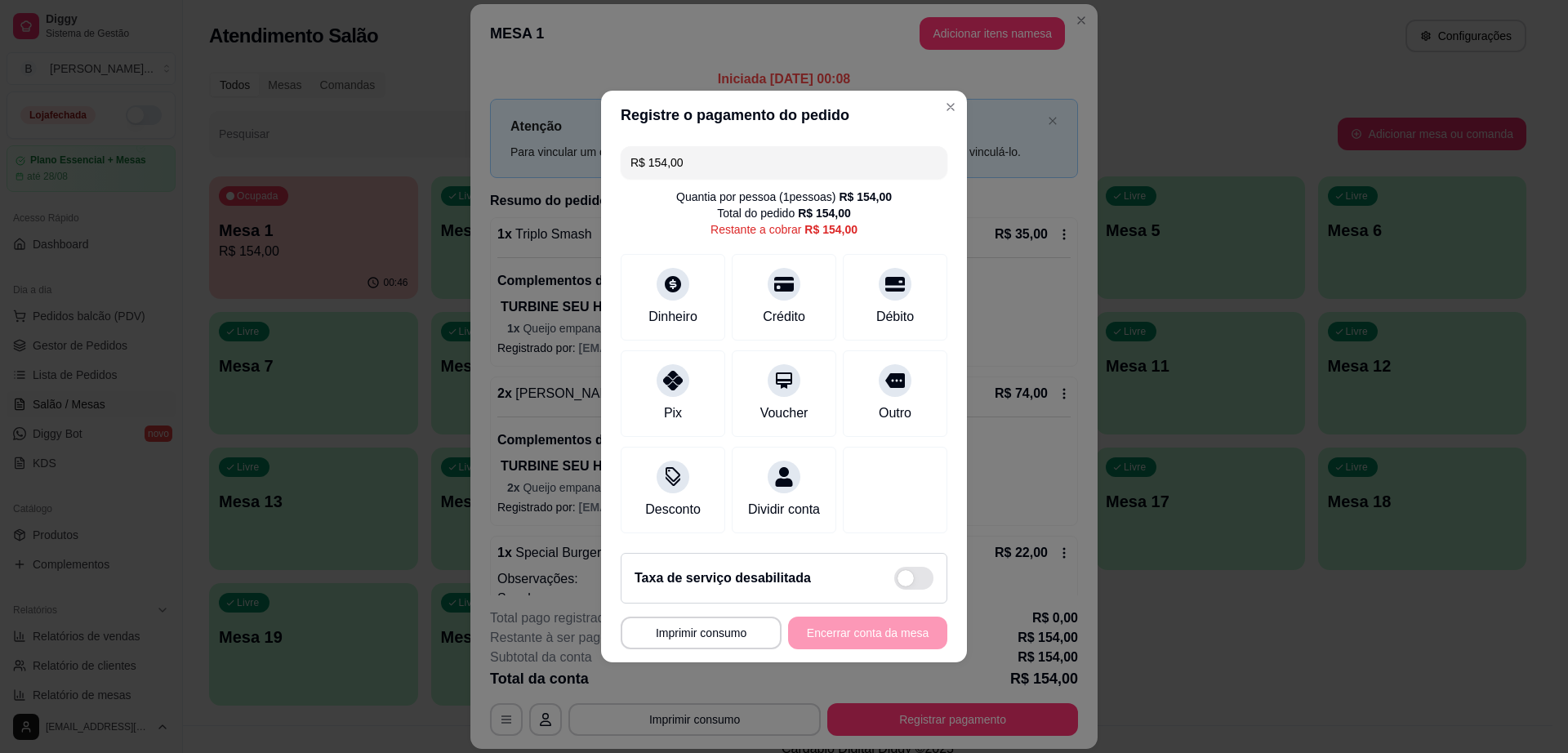
click at [720, 161] on input "R$ 154,00" at bounding box center [784, 162] width 307 height 32
type input "R$ 35,00"
click at [692, 305] on div "Dinheiro" at bounding box center [673, 315] width 54 height 22
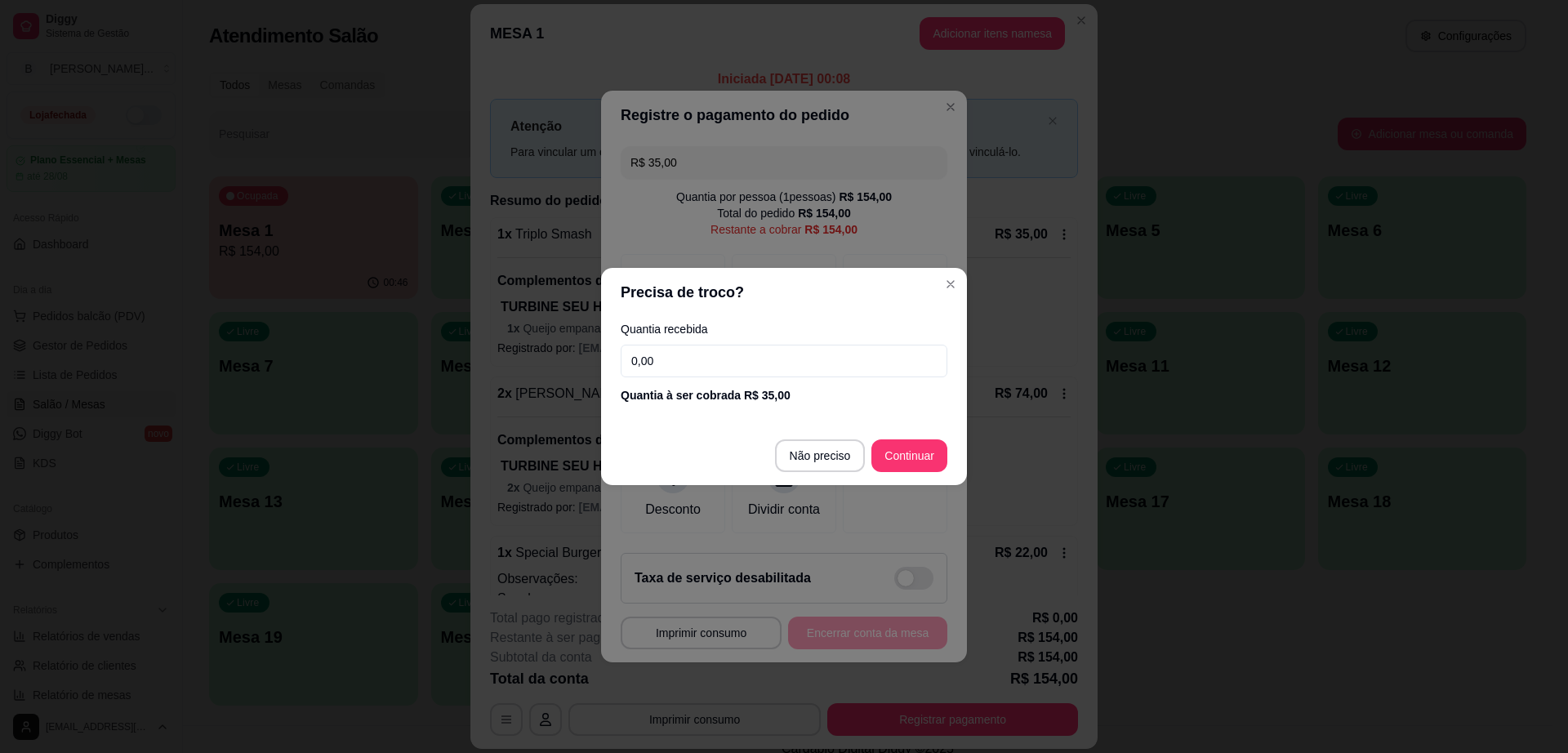
click at [700, 353] on input "0,00" at bounding box center [784, 360] width 327 height 32
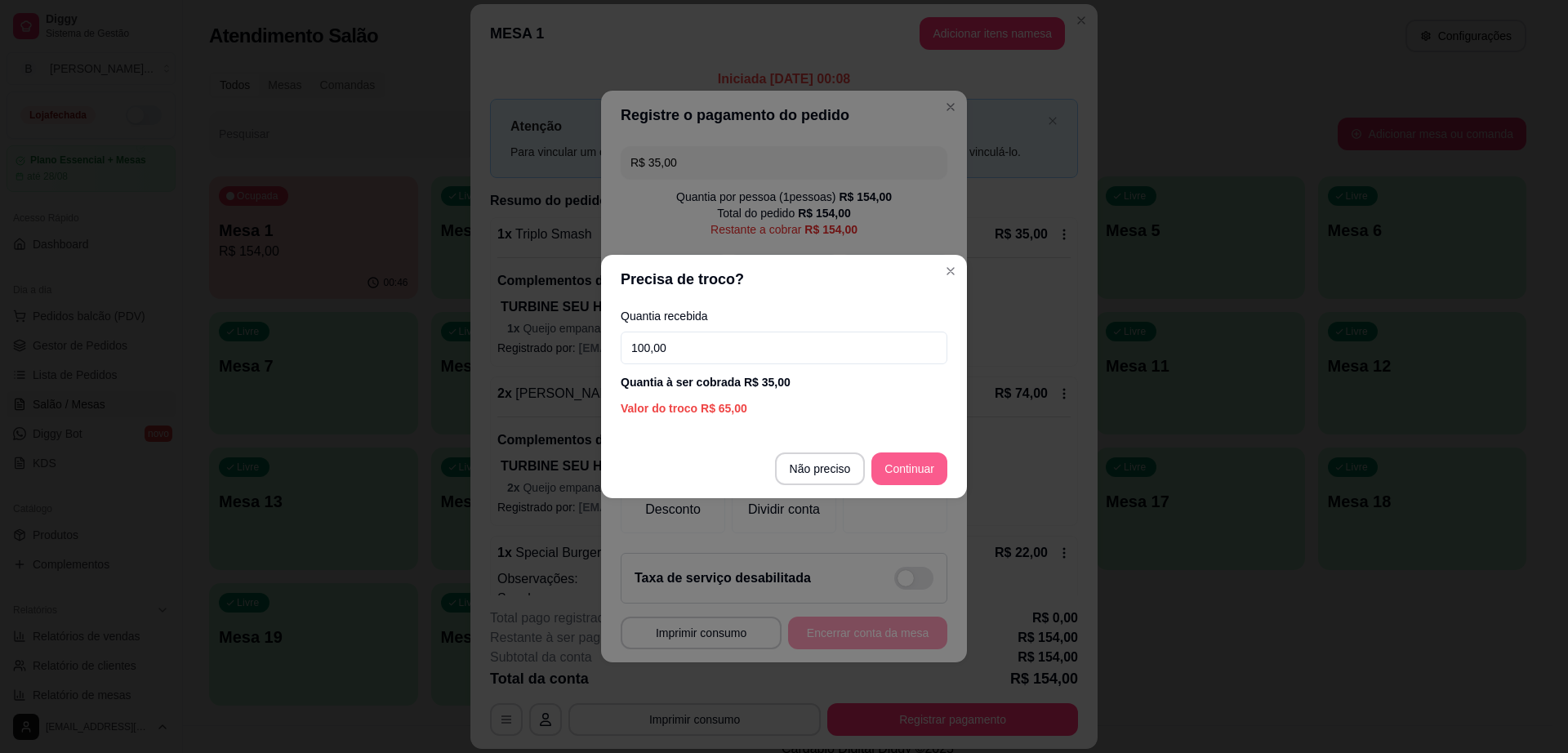
type input "100,00"
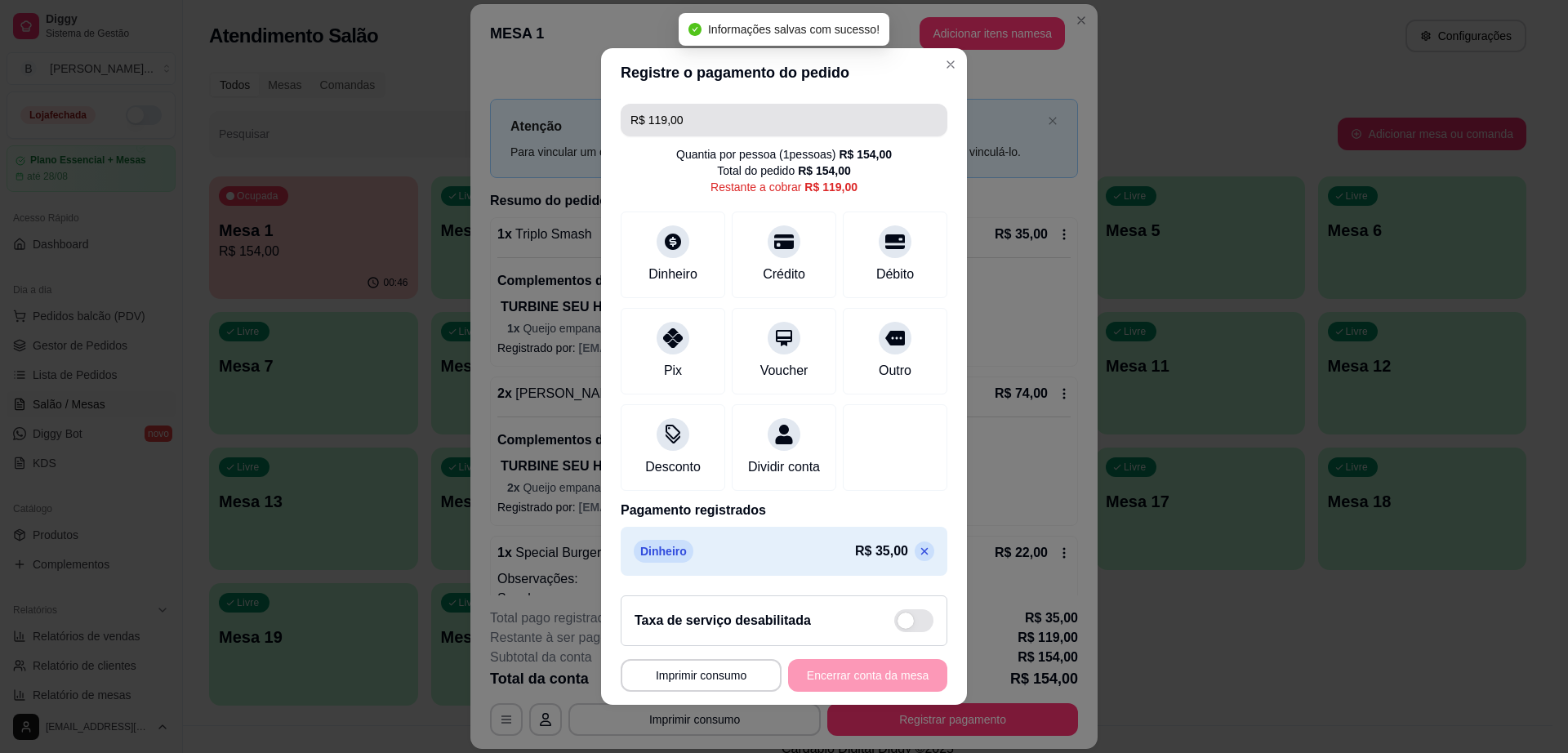
click at [803, 108] on input "R$ 119,00" at bounding box center [784, 120] width 307 height 32
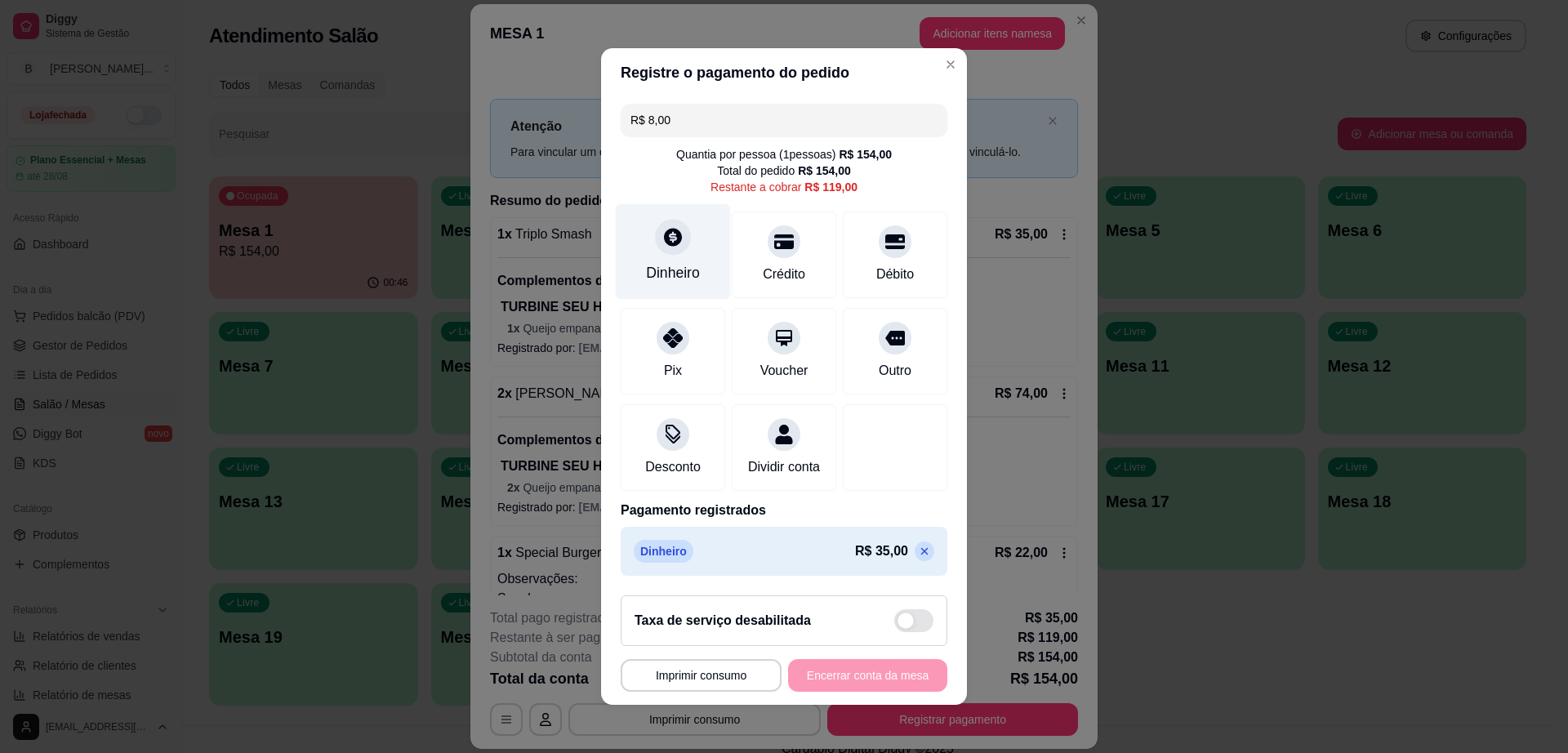
type input "R$ 8,00"
click at [633, 245] on div "Dinheiro" at bounding box center [673, 251] width 115 height 96
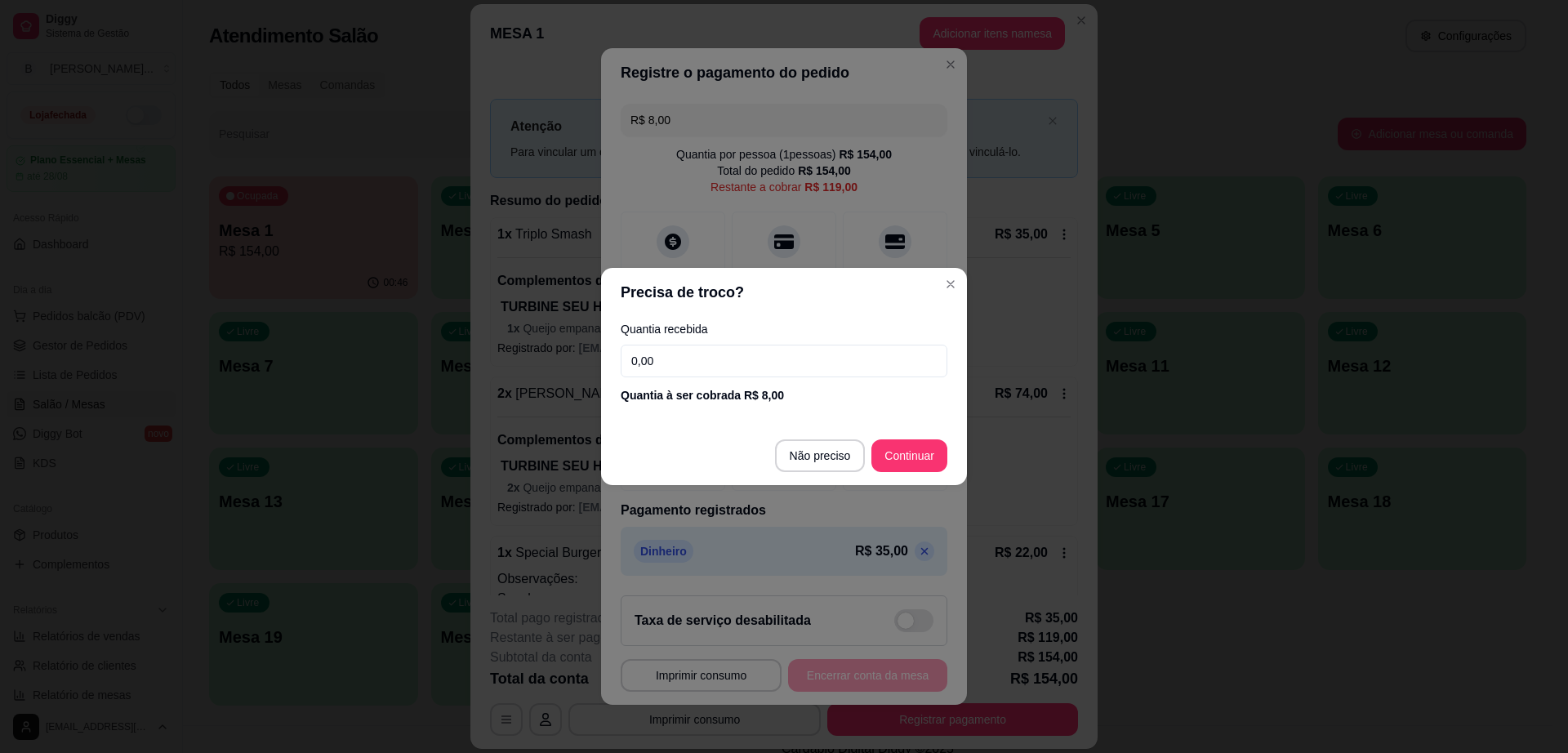
click at [675, 369] on input "0,00" at bounding box center [784, 360] width 327 height 32
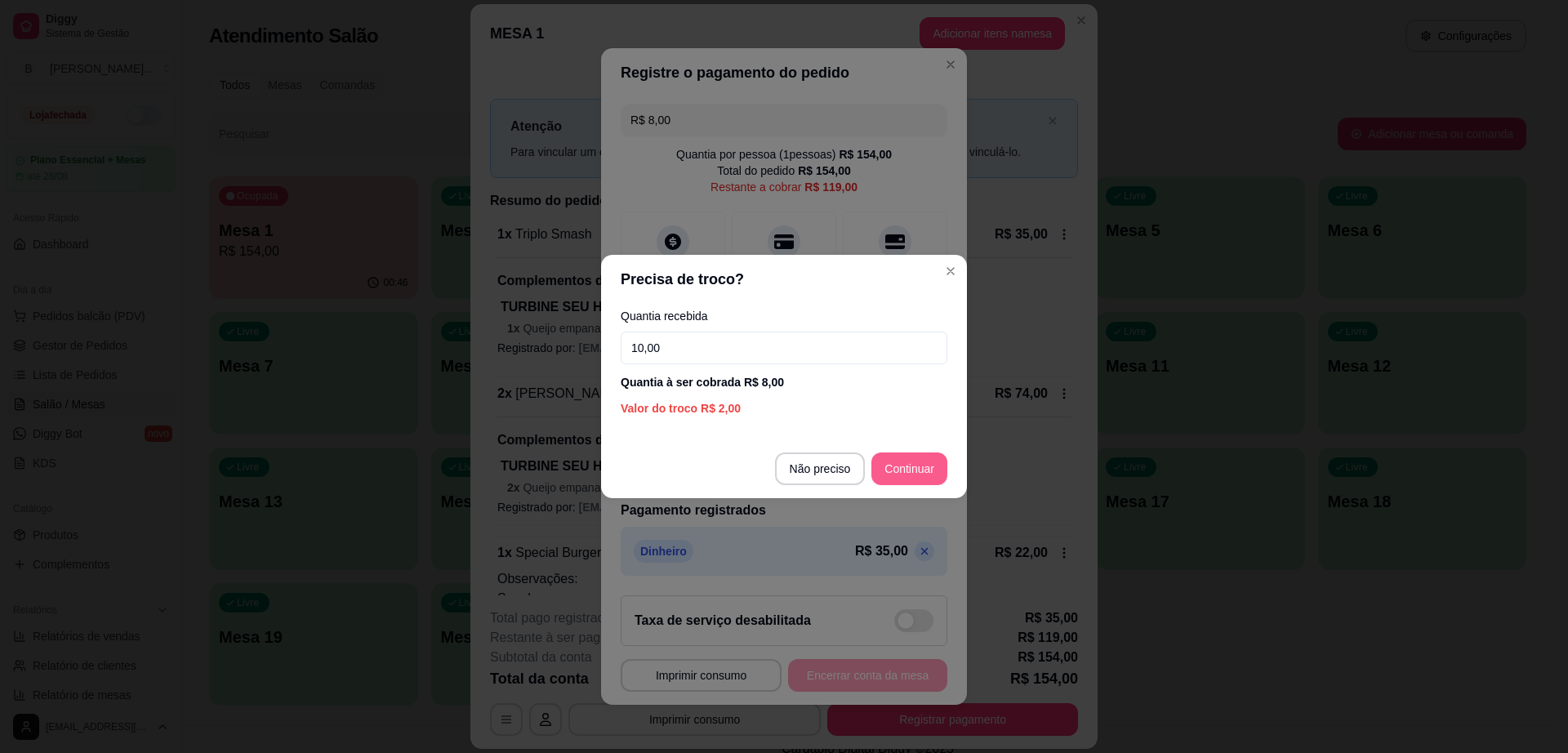
type input "10,00"
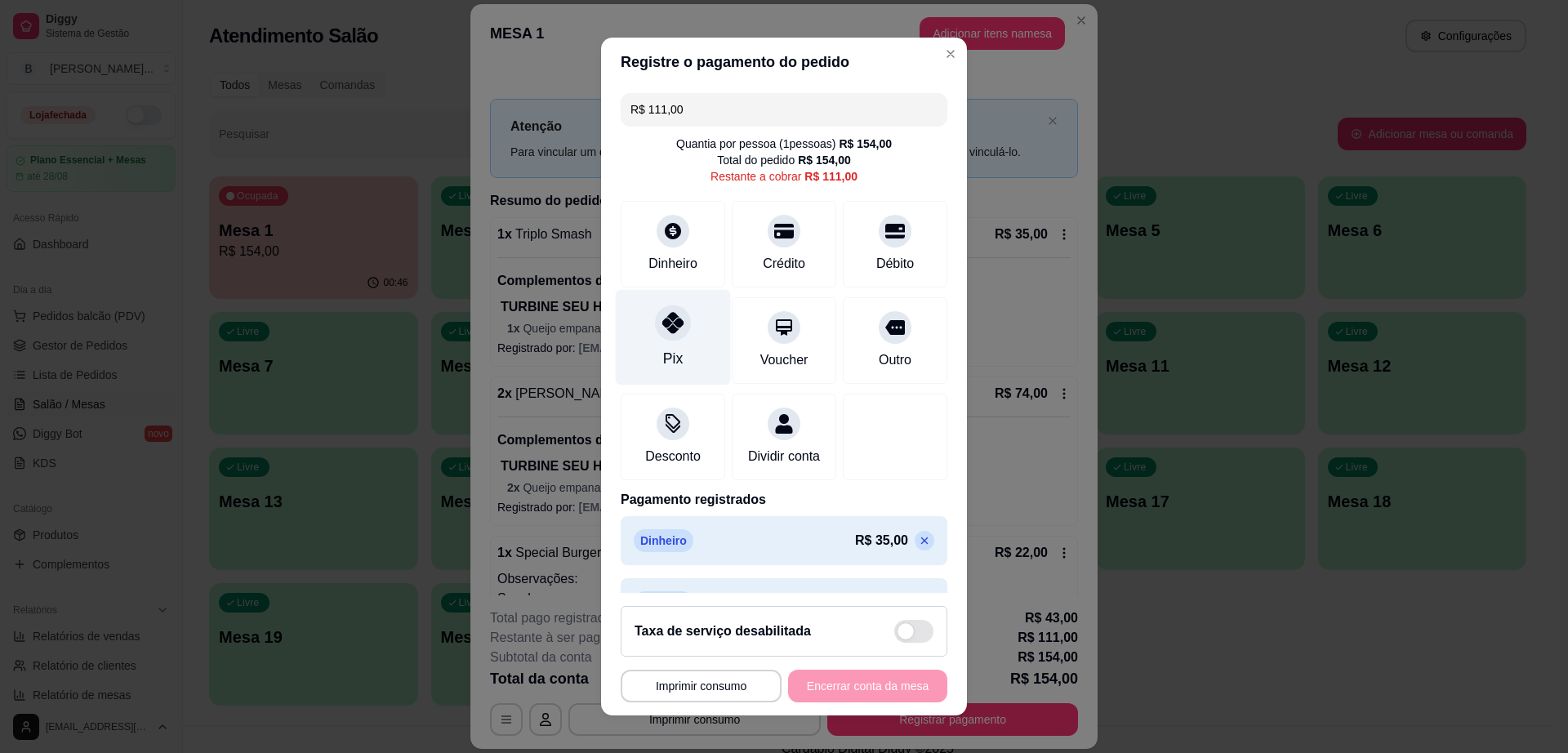
click at [663, 336] on div at bounding box center [672, 323] width 36 height 36
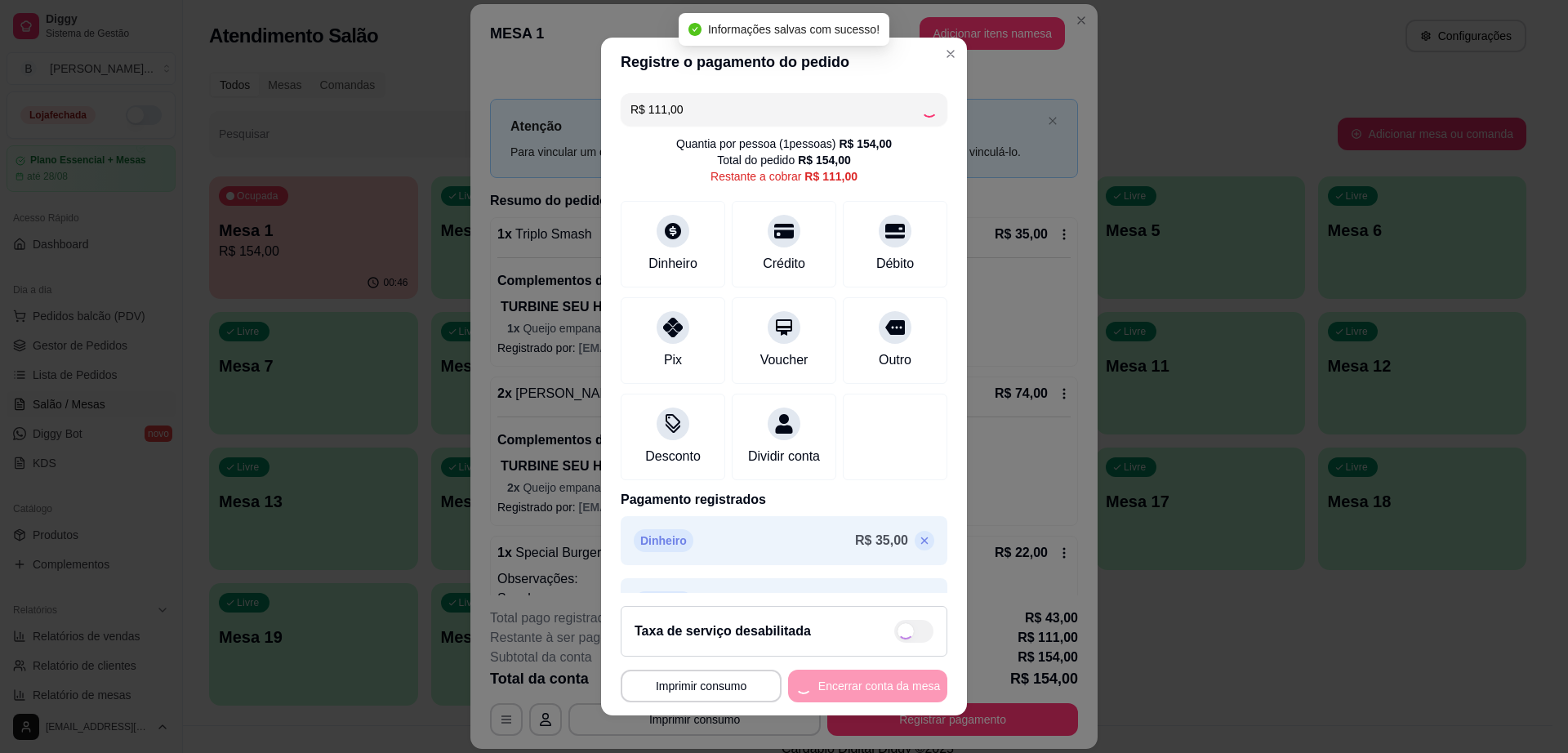
type input "R$ 0,00"
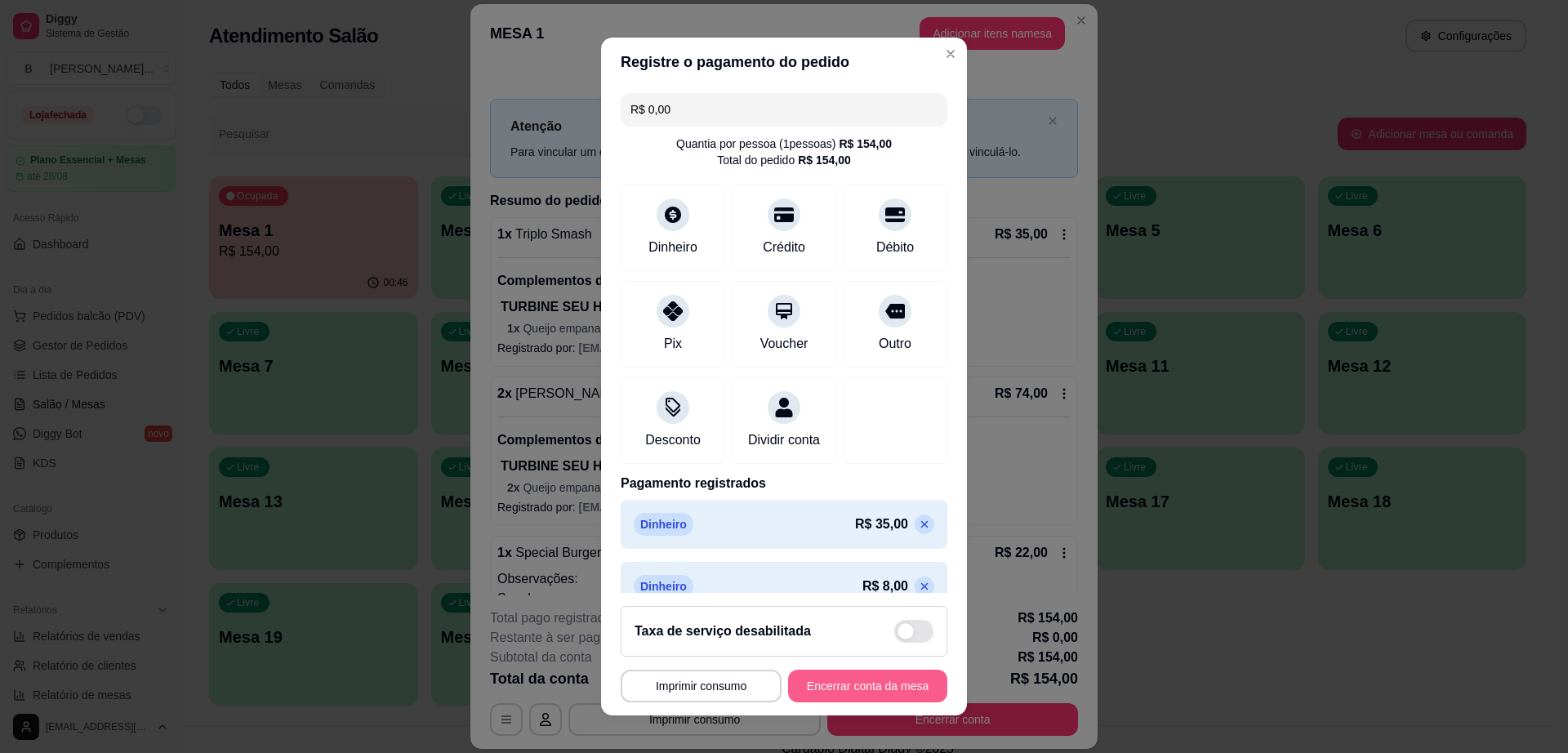
click at [879, 686] on button "Encerrar conta da mesa" at bounding box center [867, 686] width 159 height 32
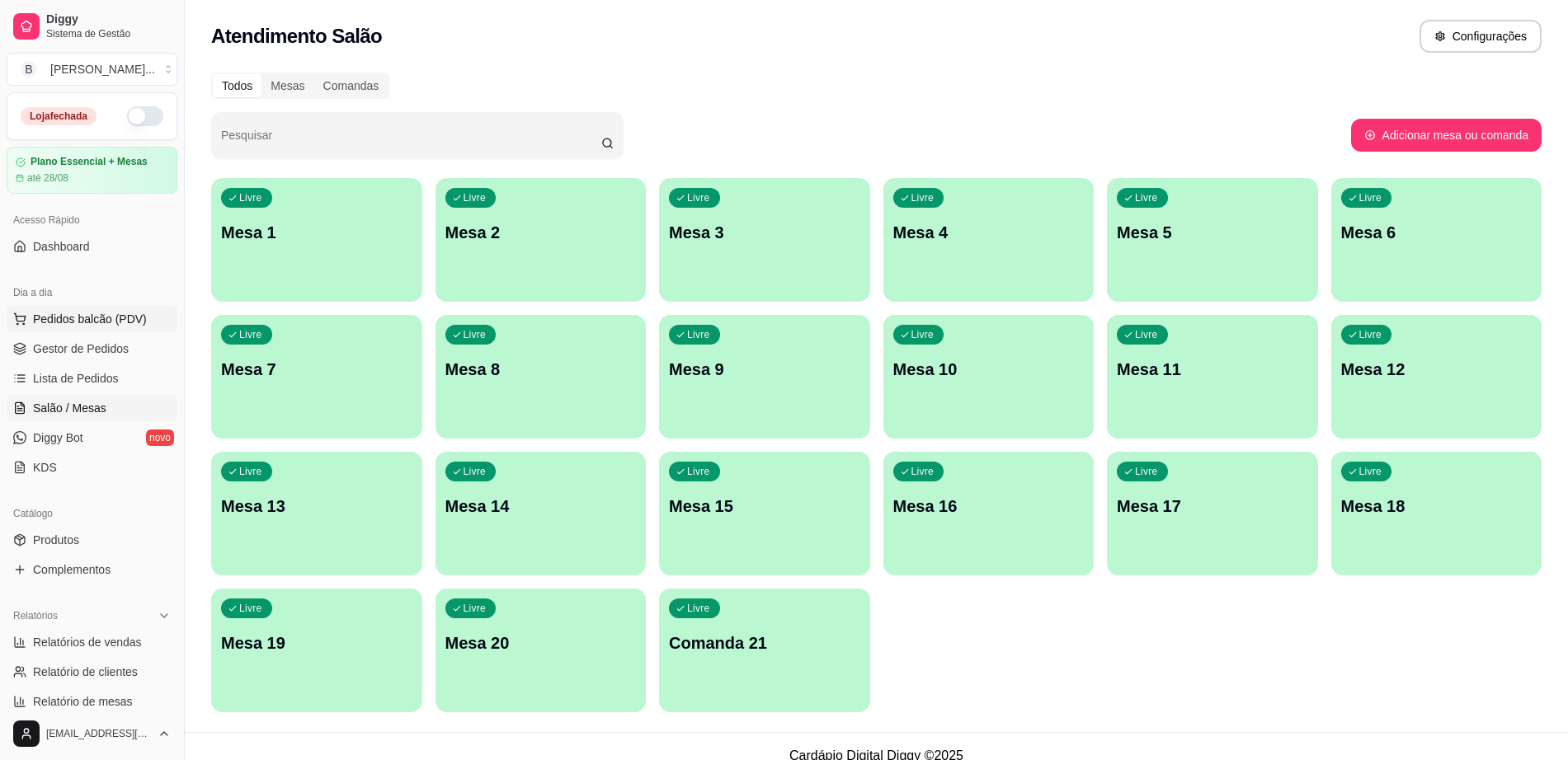
click at [135, 313] on span "Pedidos balcão (PDV)" at bounding box center [89, 319] width 113 height 17
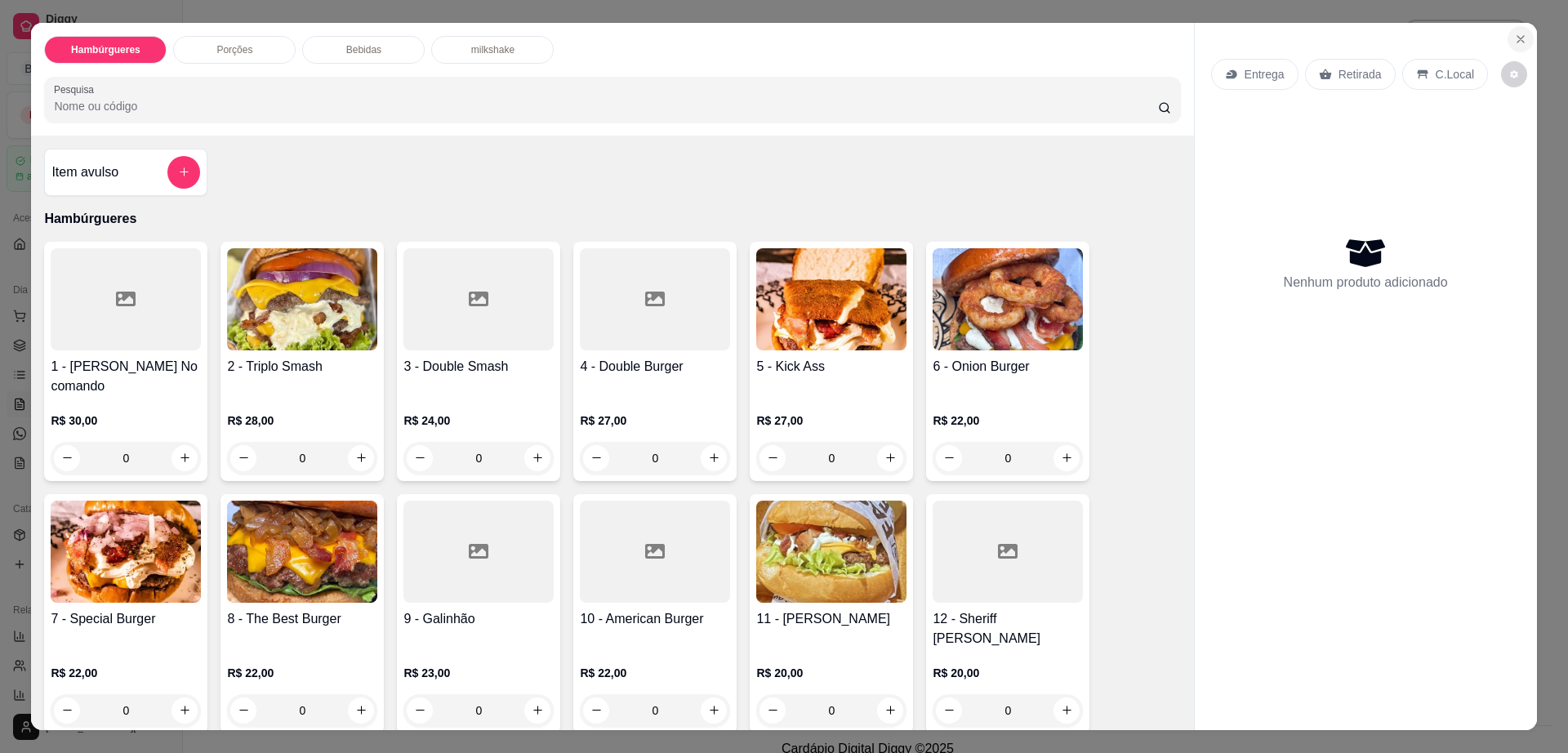
click at [1518, 30] on button "Close" at bounding box center [1520, 38] width 26 height 26
